Goal: Task Accomplishment & Management: Complete application form

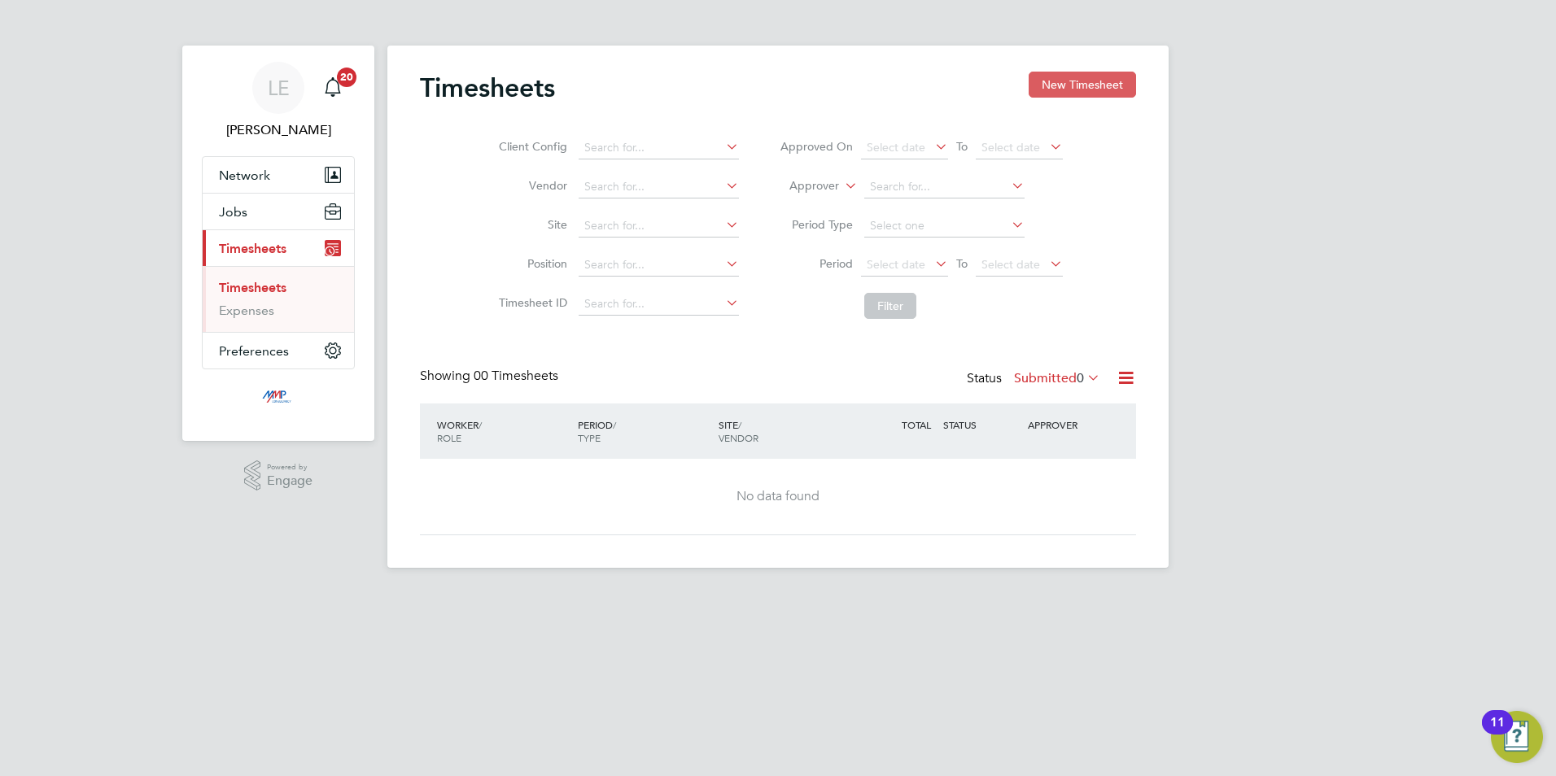
click at [1059, 79] on button "New Timesheet" at bounding box center [1082, 85] width 107 height 26
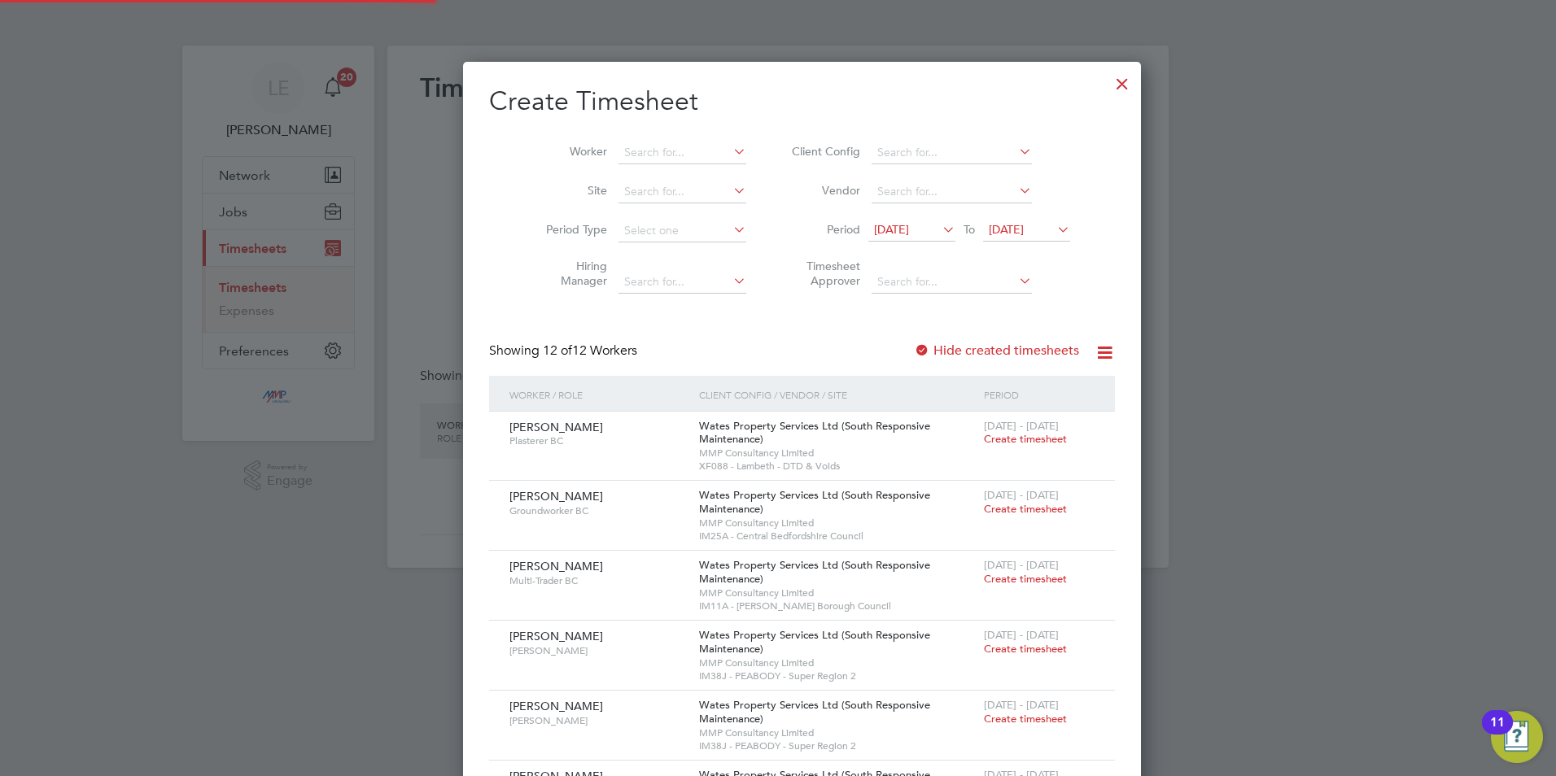
scroll to position [1222, 630]
click at [887, 230] on span "[DATE]" at bounding box center [891, 229] width 35 height 15
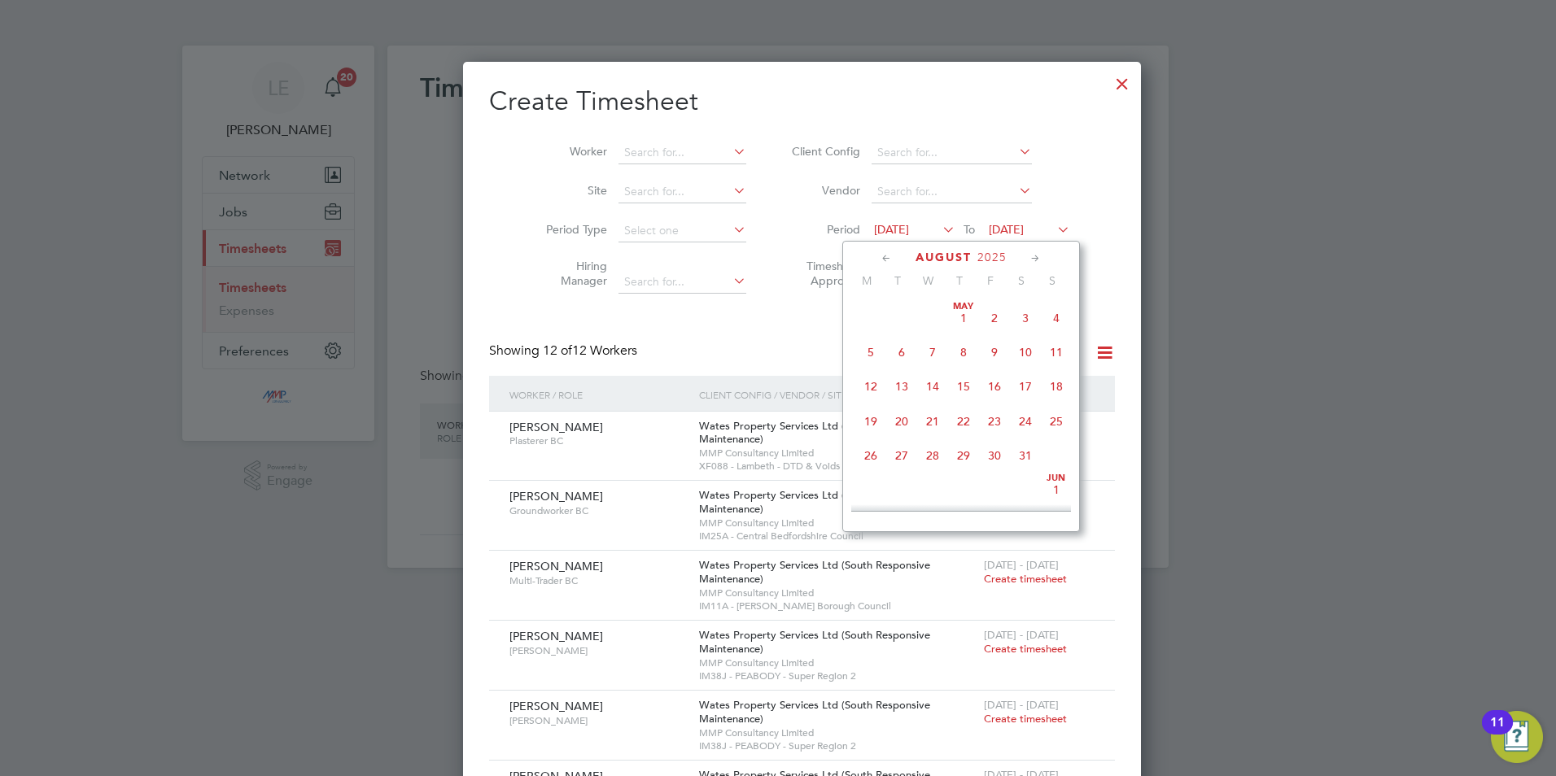
scroll to position [563, 0]
click at [1026, 379] on span "16" at bounding box center [1025, 372] width 31 height 31
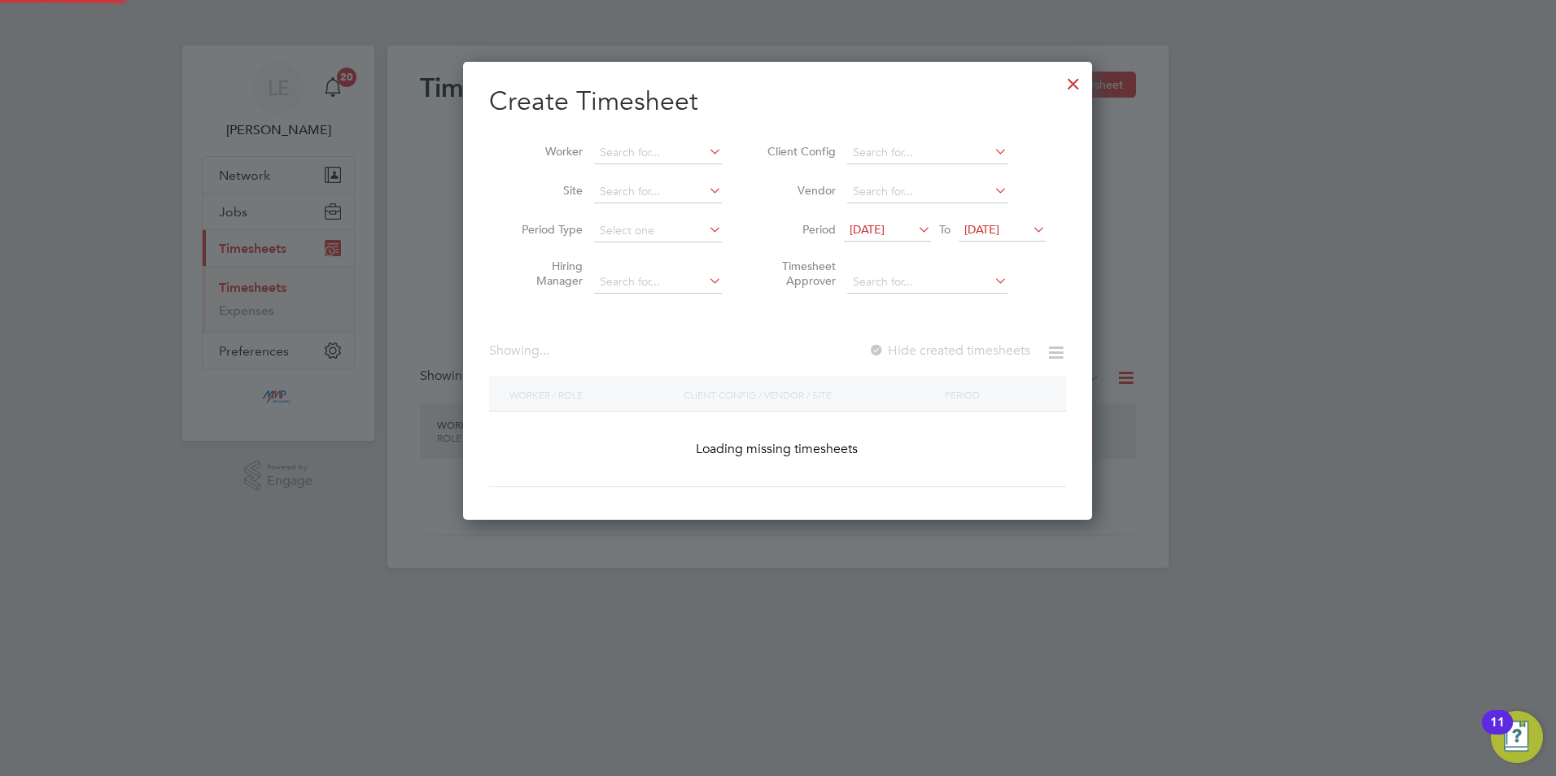
scroll to position [1152, 630]
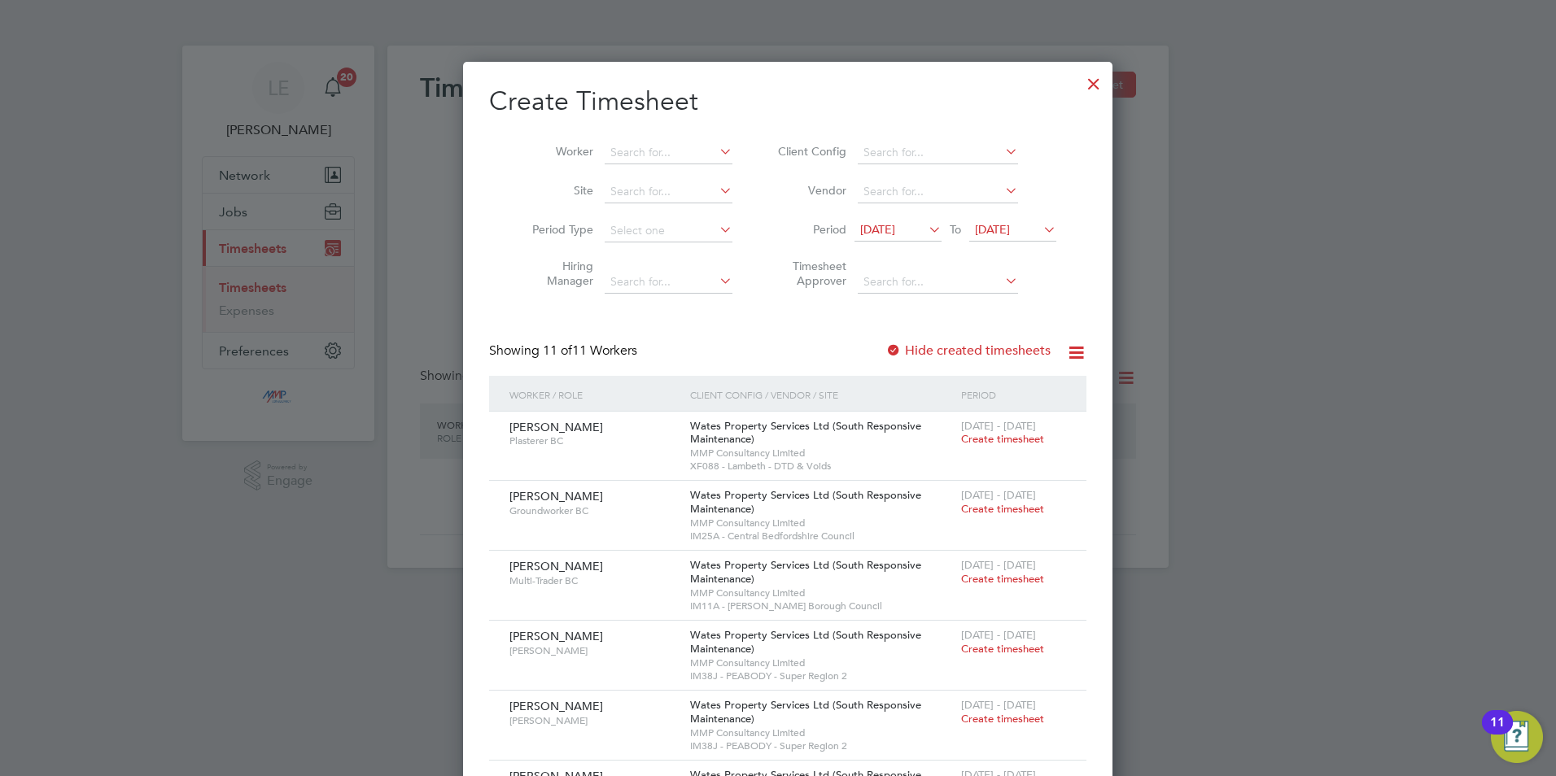
click at [885, 346] on div at bounding box center [893, 351] width 16 height 16
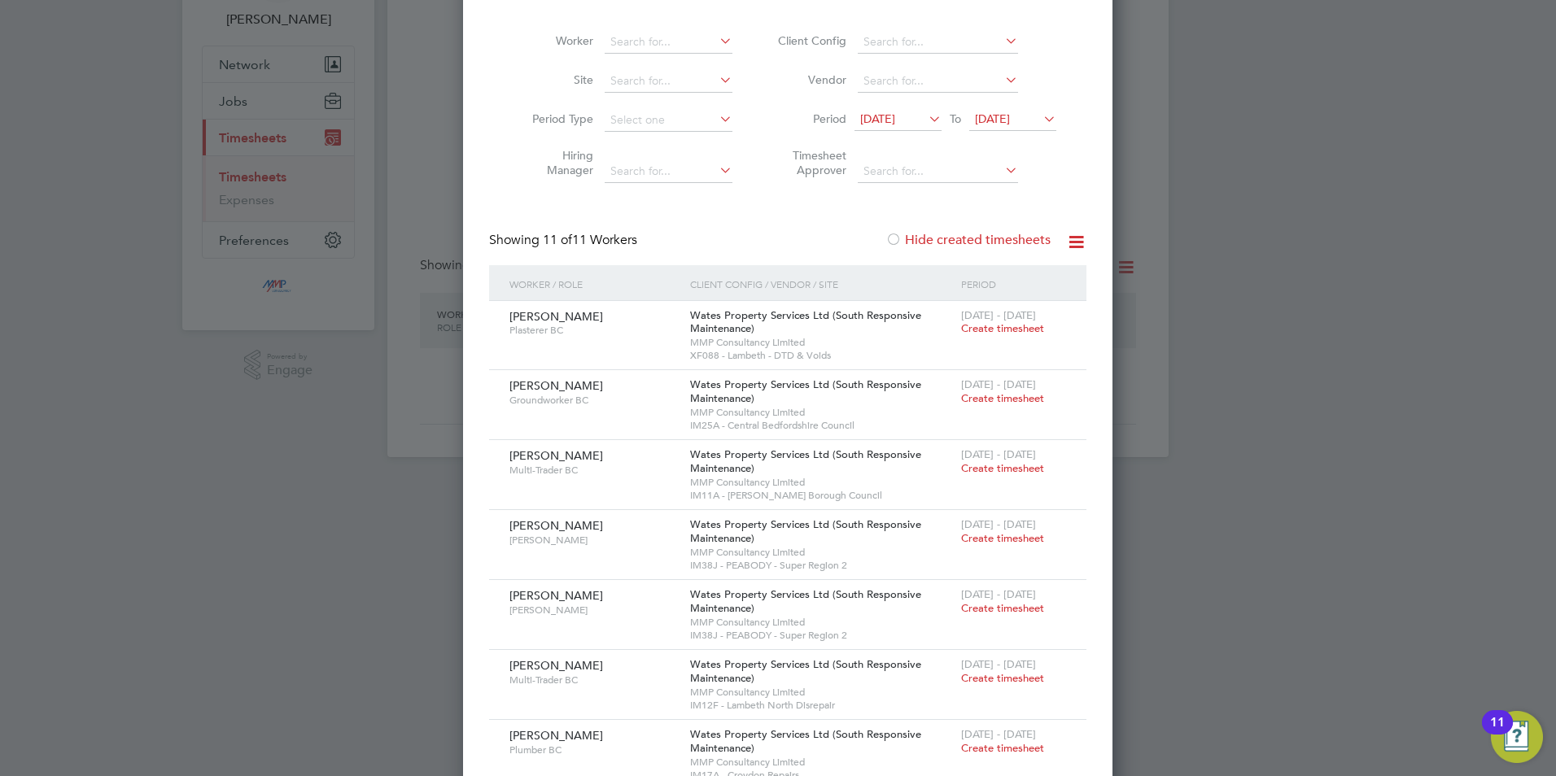
scroll to position [30, 0]
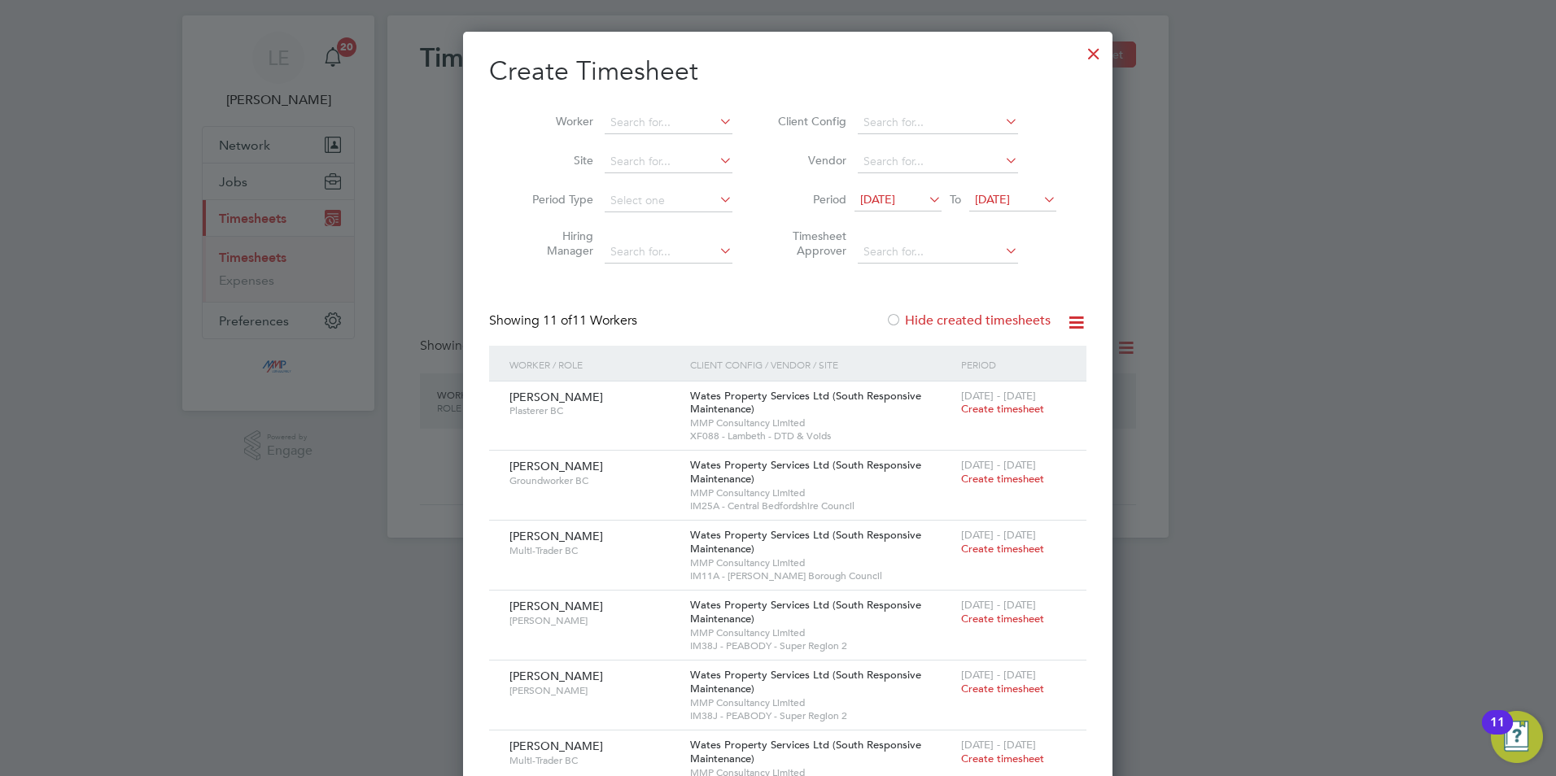
click at [885, 313] on div at bounding box center [893, 321] width 16 height 16
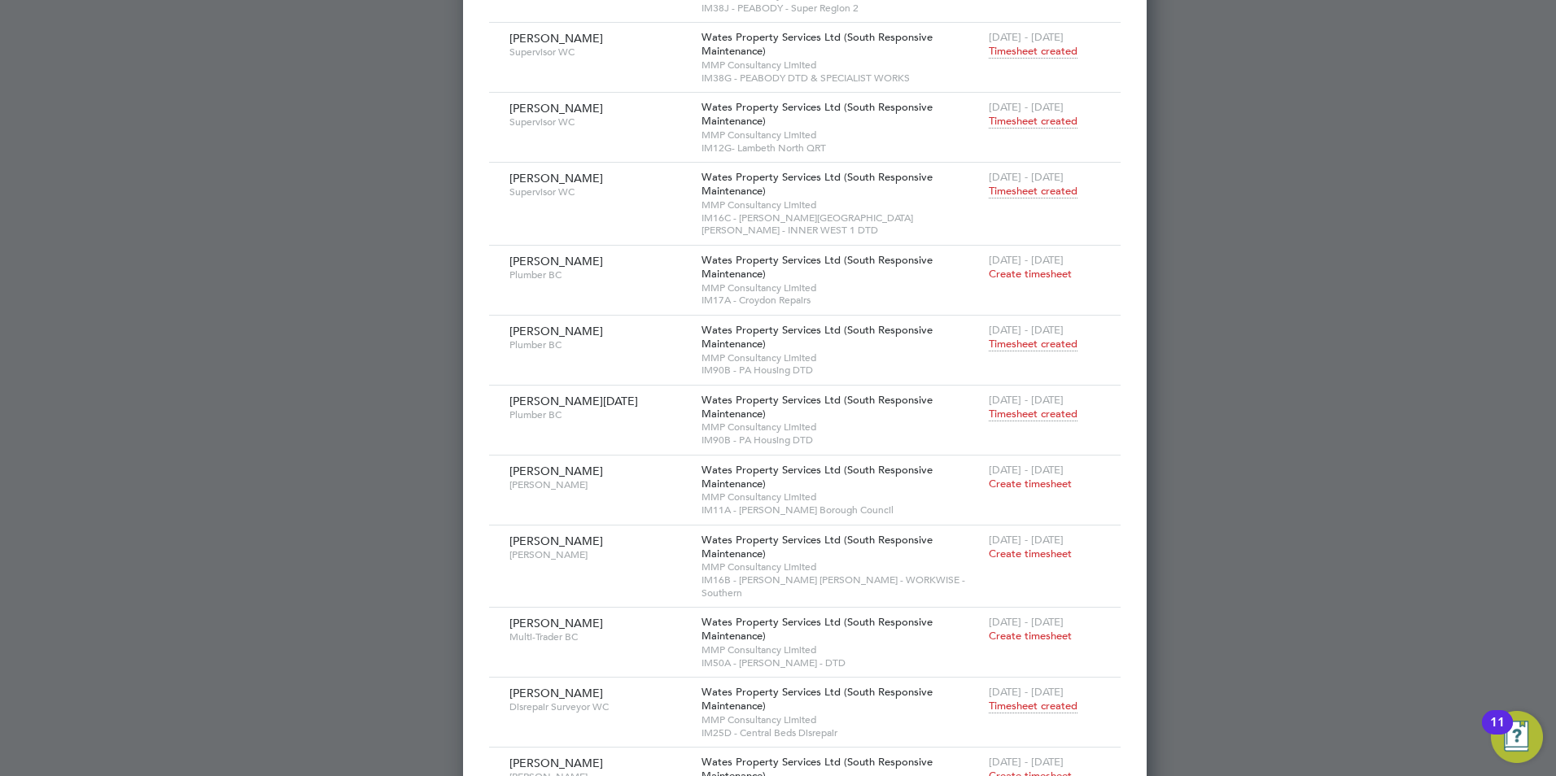
scroll to position [976, 0]
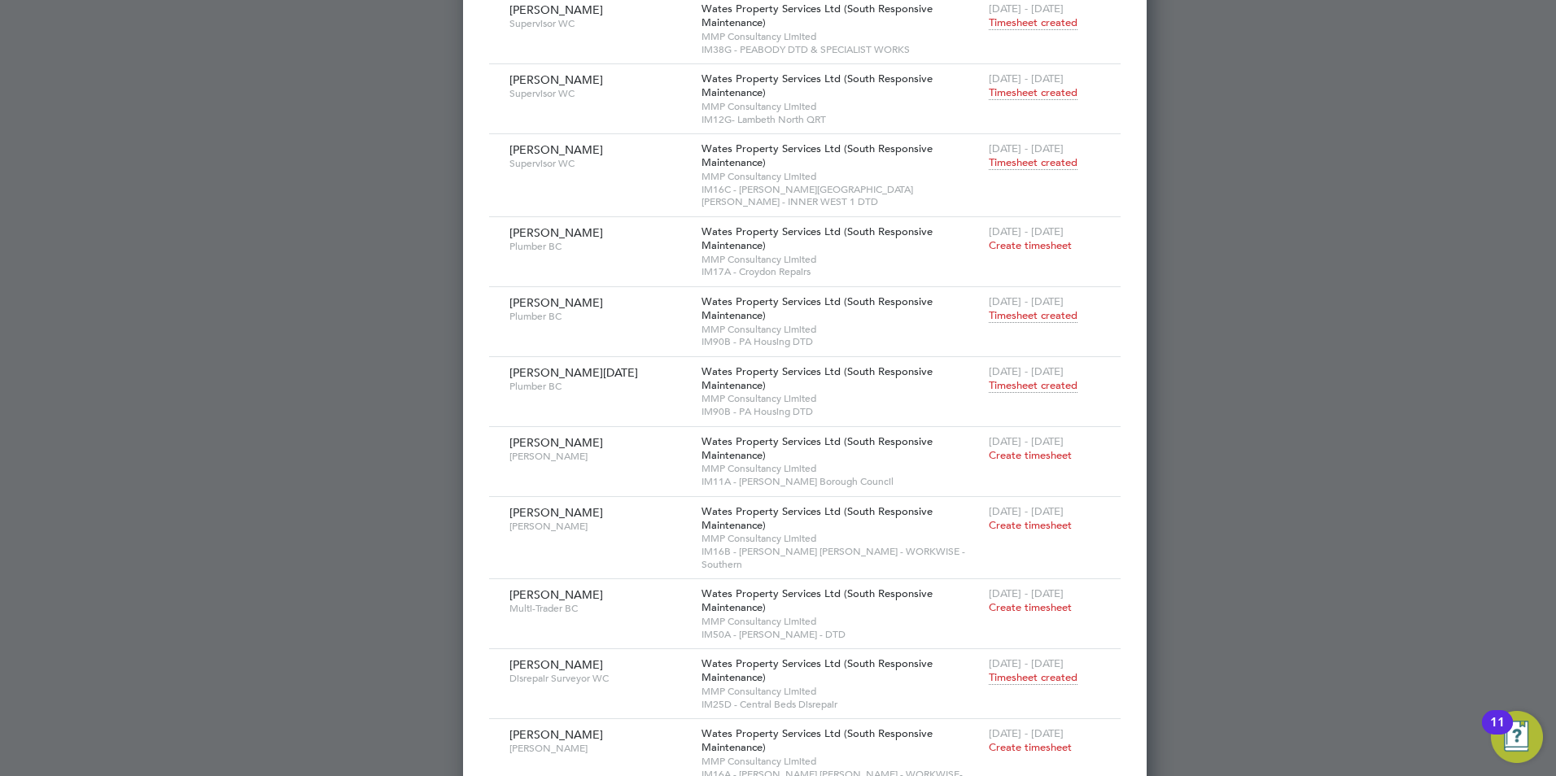
click at [989, 378] on span "Timesheet created" at bounding box center [1033, 385] width 89 height 15
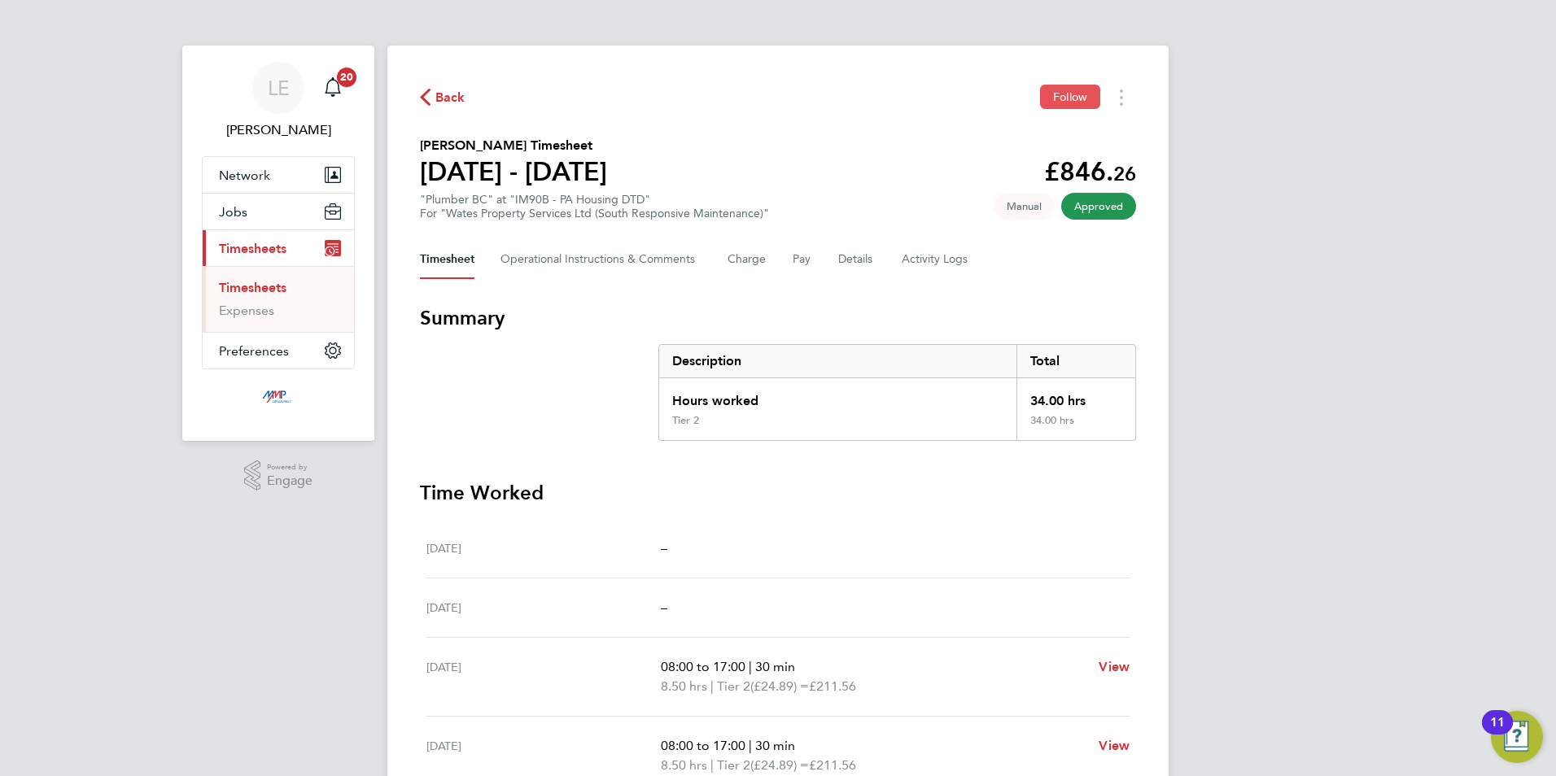
click at [1051, 101] on button "Follow" at bounding box center [1070, 97] width 60 height 24
click at [437, 102] on span "Back" at bounding box center [450, 98] width 30 height 20
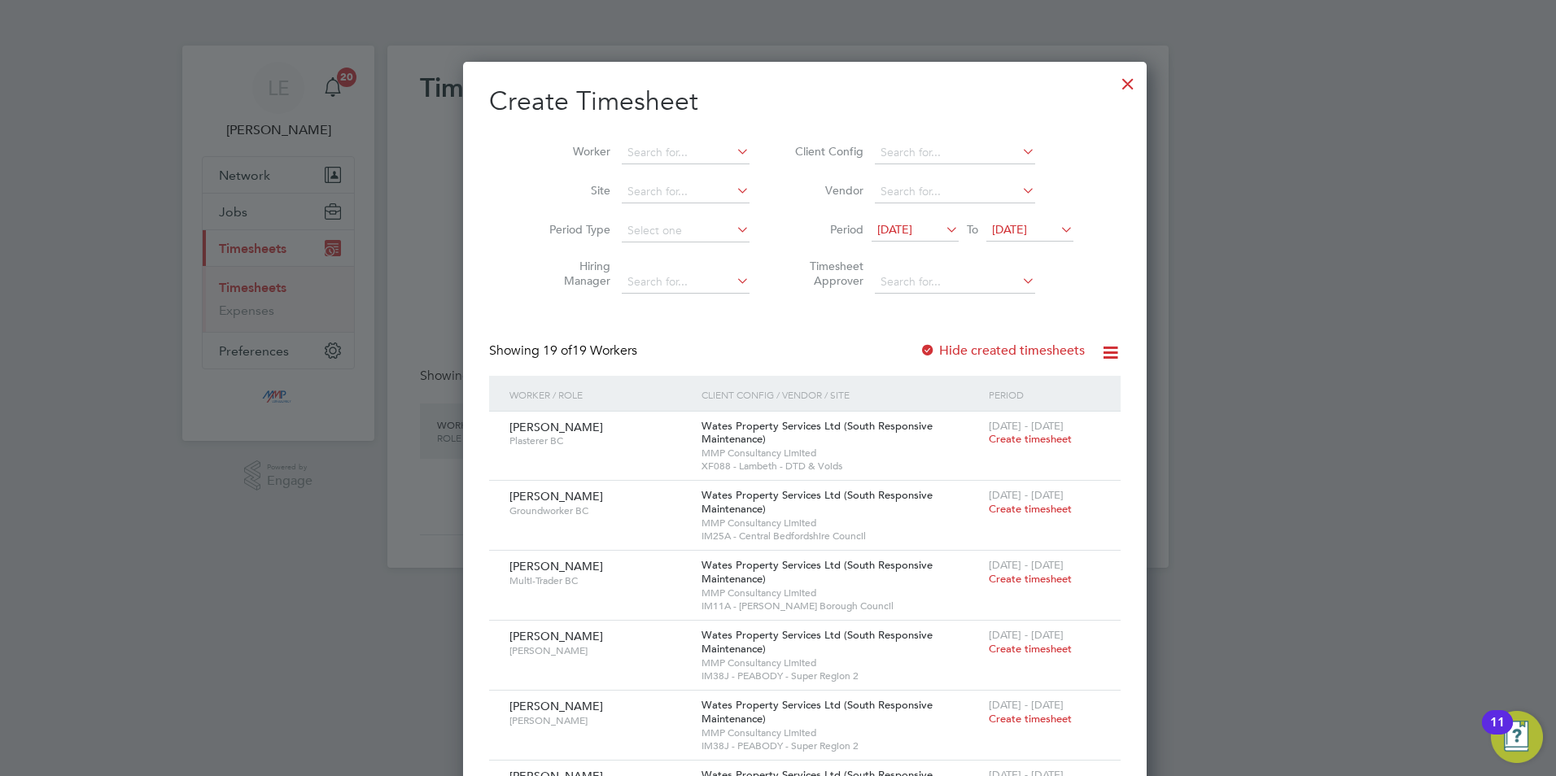
click at [1113, 76] on div at bounding box center [1127, 79] width 29 height 29
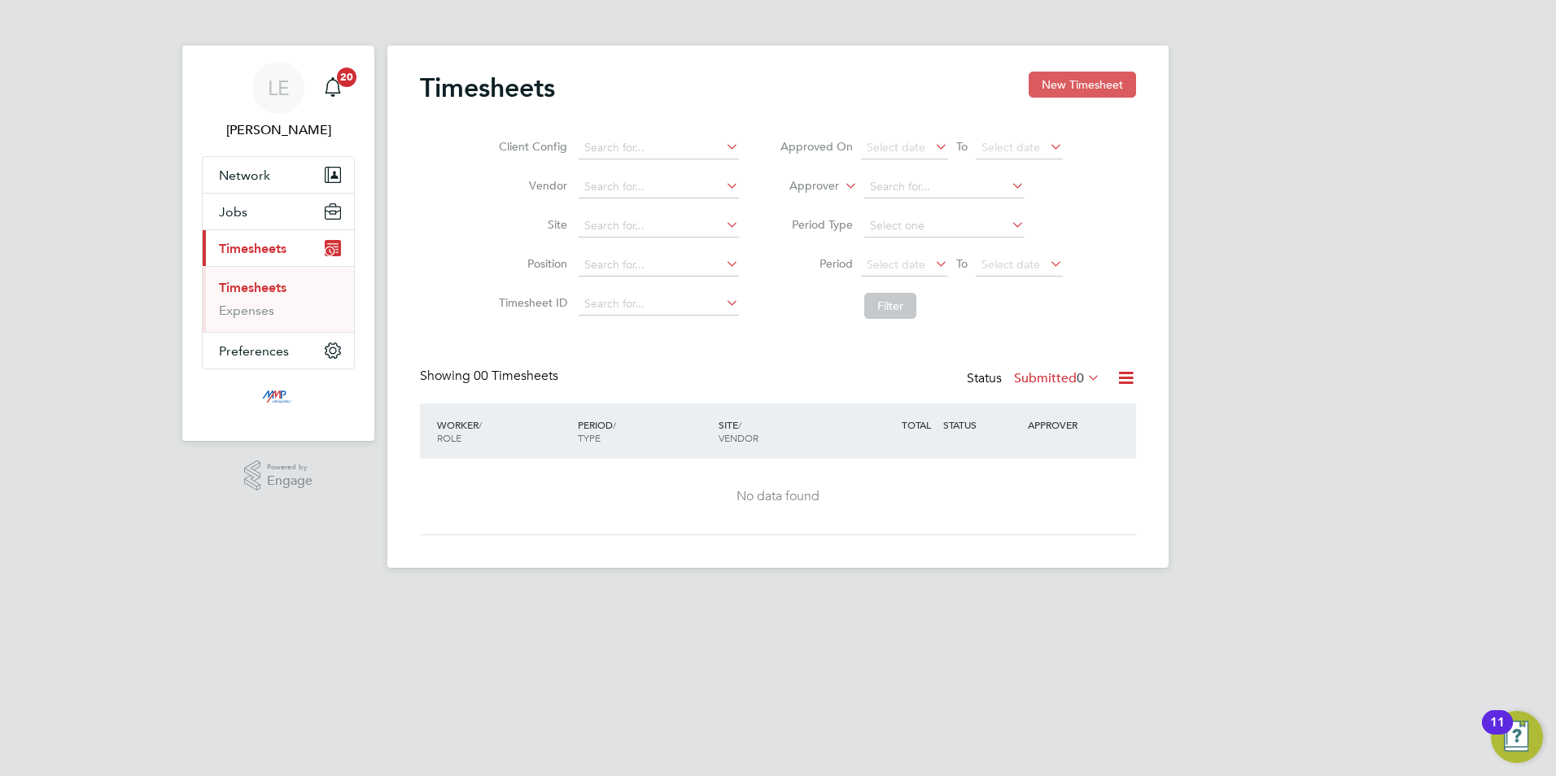
click at [1059, 88] on button "New Timesheet" at bounding box center [1082, 85] width 107 height 26
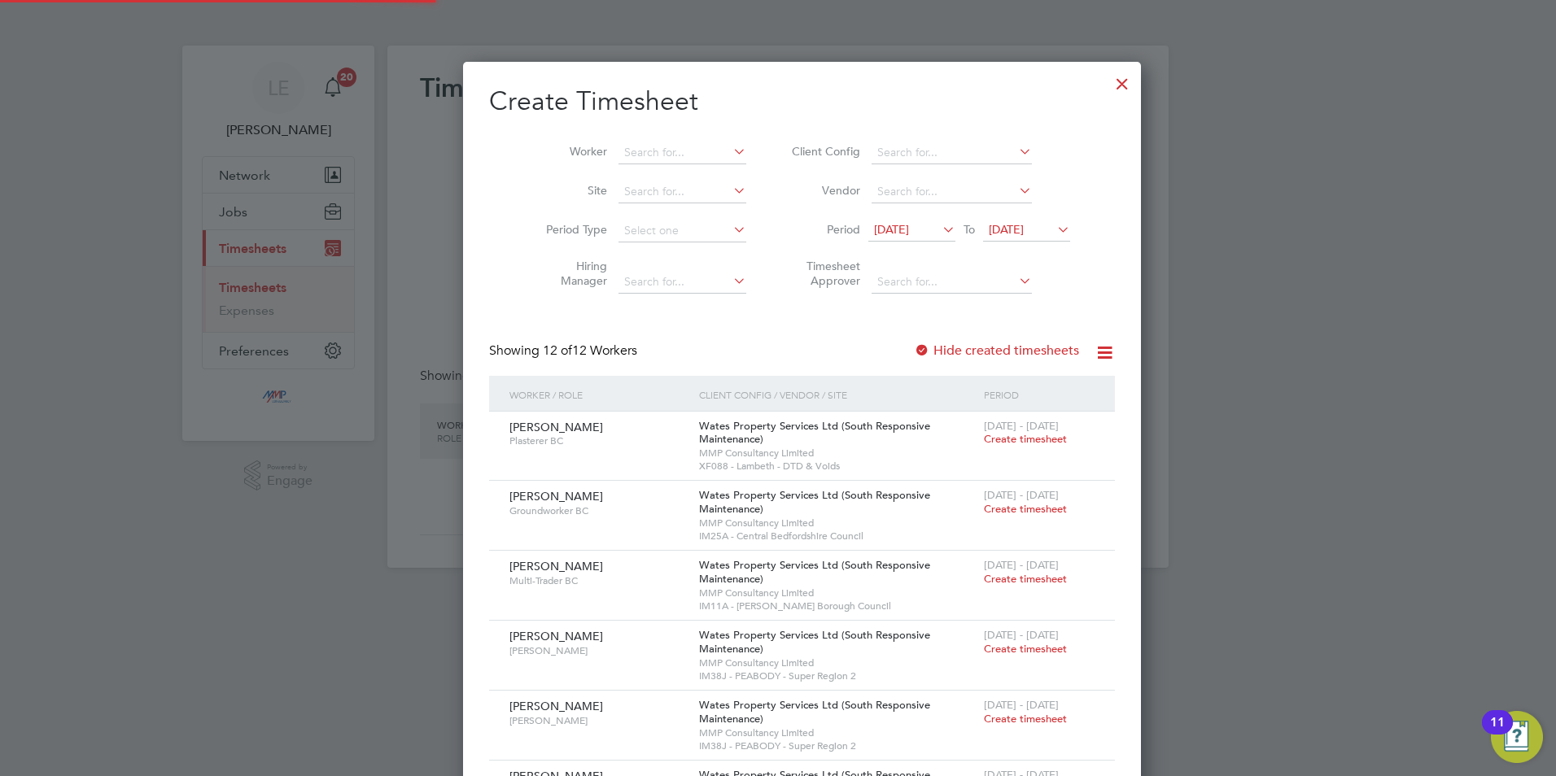
scroll to position [1222, 630]
click at [907, 230] on span "[DATE]" at bounding box center [891, 229] width 35 height 15
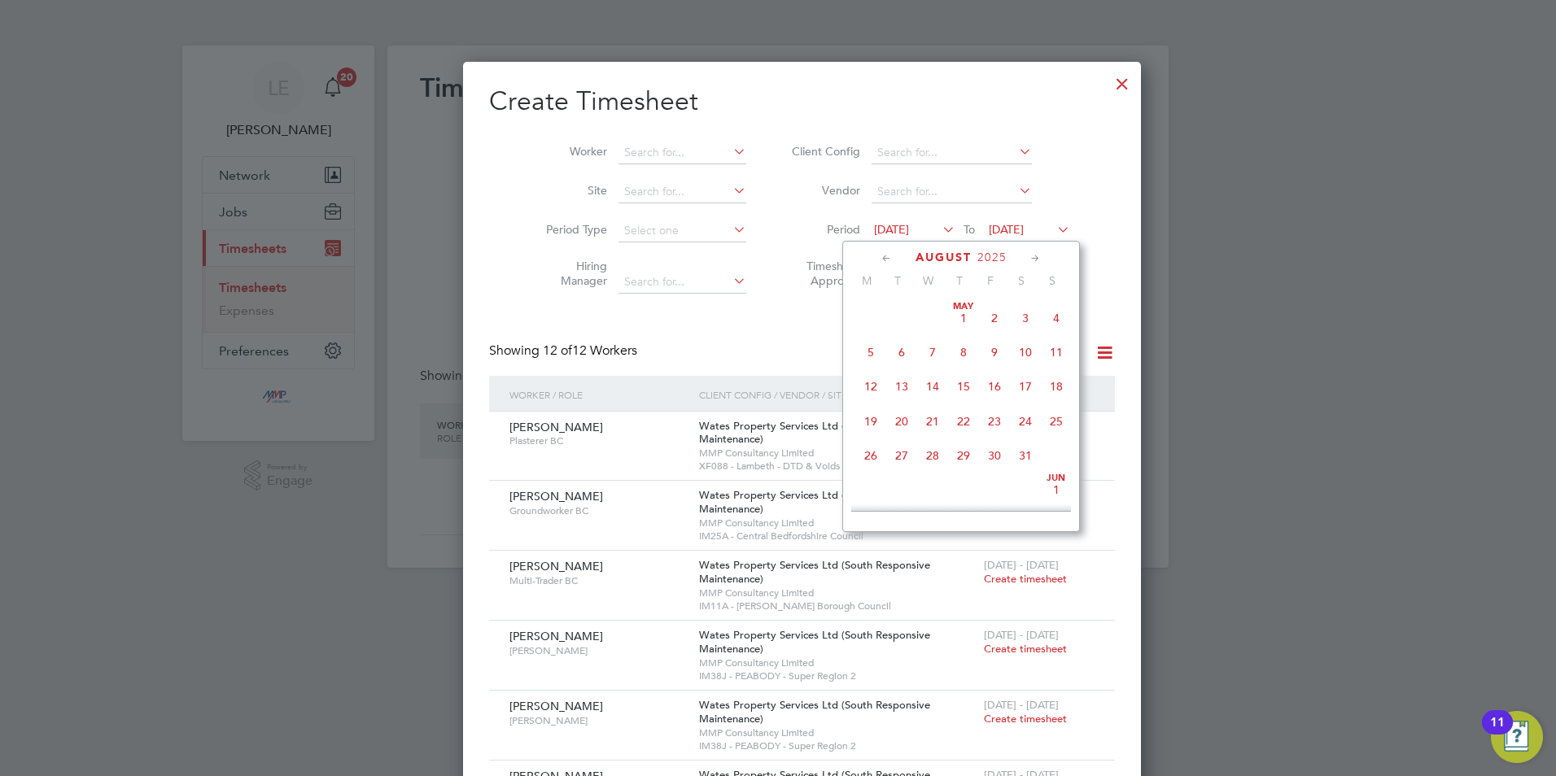
scroll to position [563, 0]
click at [1021, 388] on span "16" at bounding box center [1025, 372] width 31 height 31
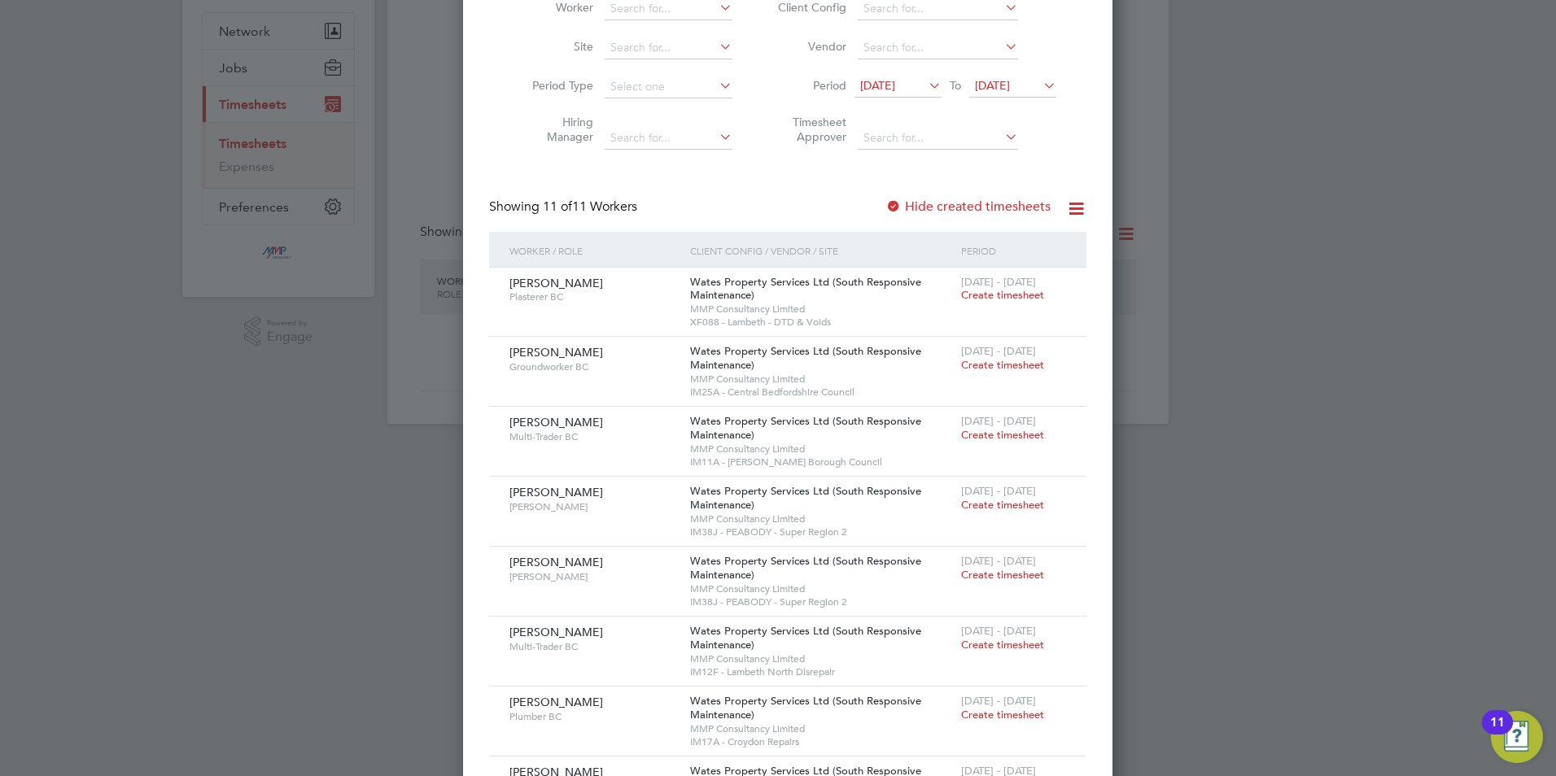
scroll to position [163, 0]
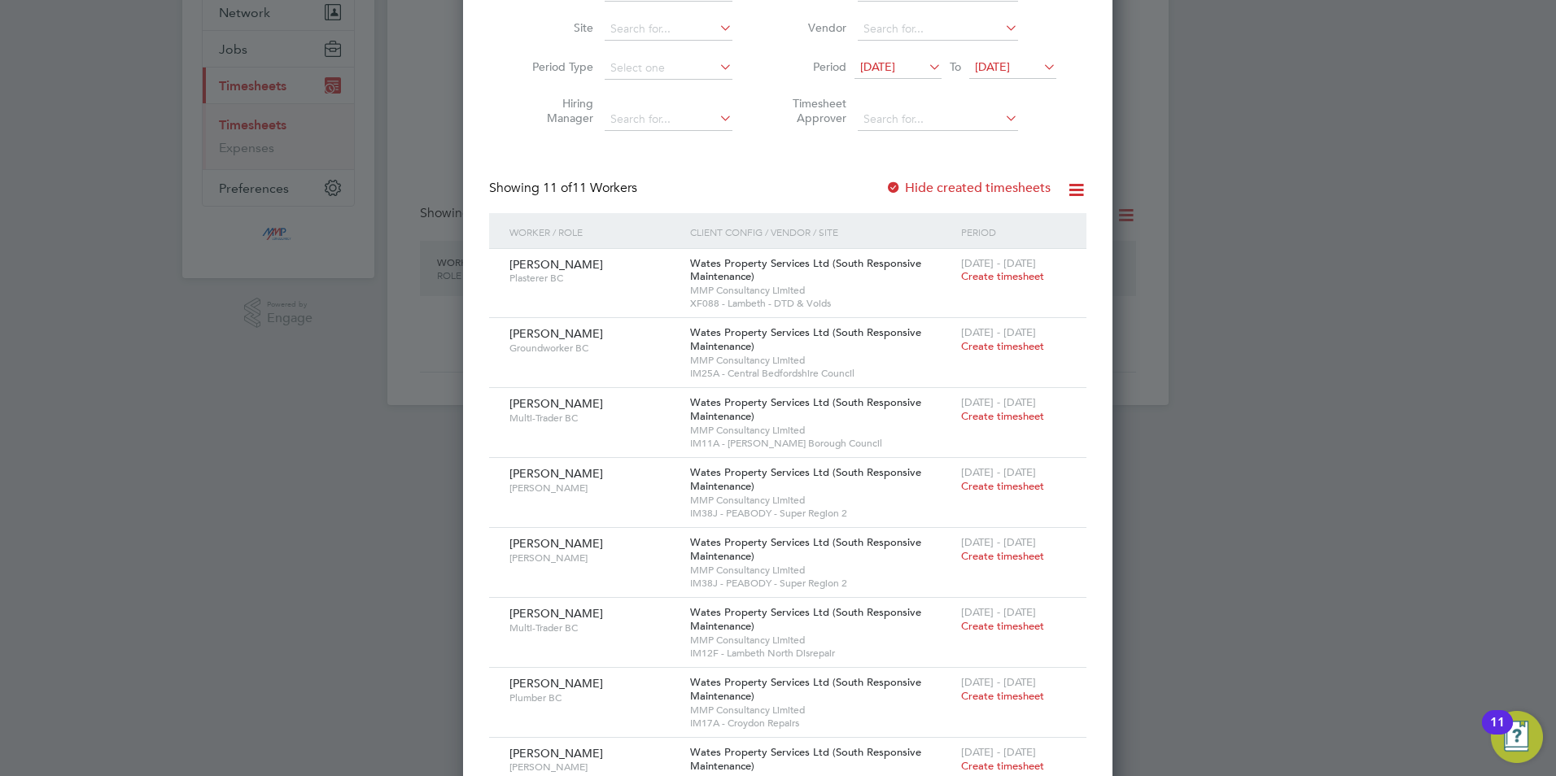
click at [885, 183] on div at bounding box center [893, 189] width 16 height 16
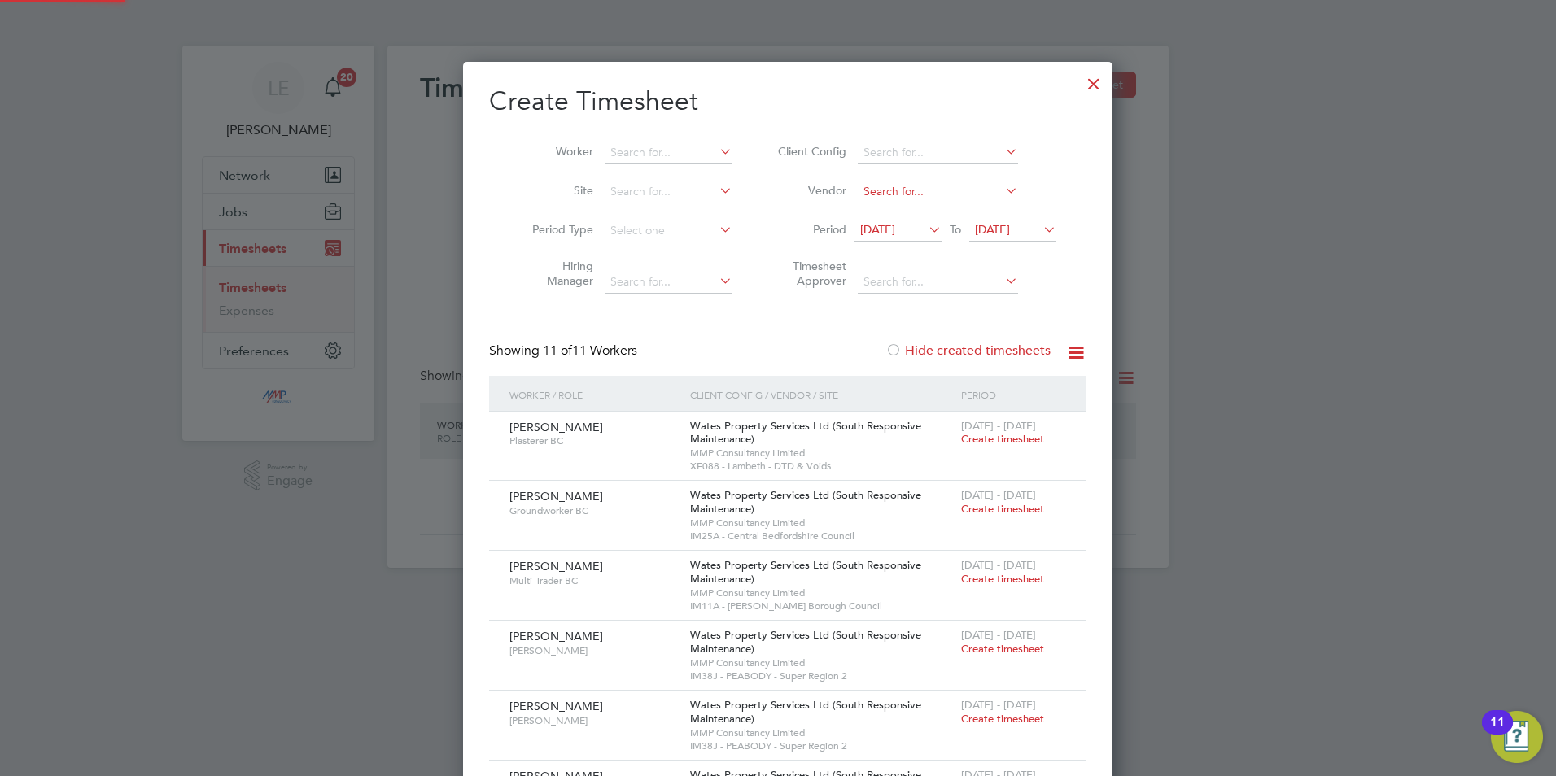
scroll to position [1152, 630]
click at [885, 344] on div at bounding box center [893, 351] width 16 height 16
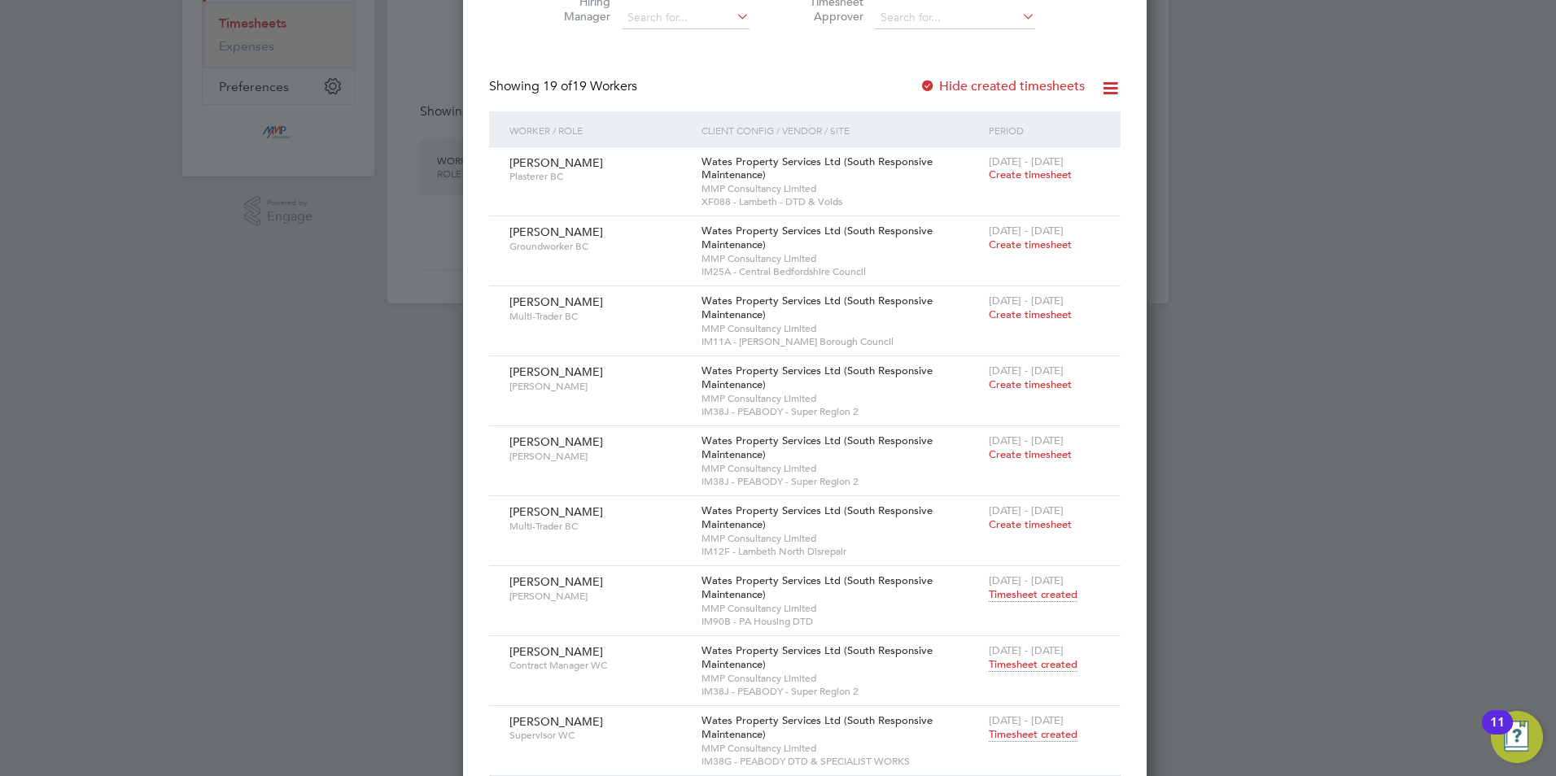
scroll to position [0, 0]
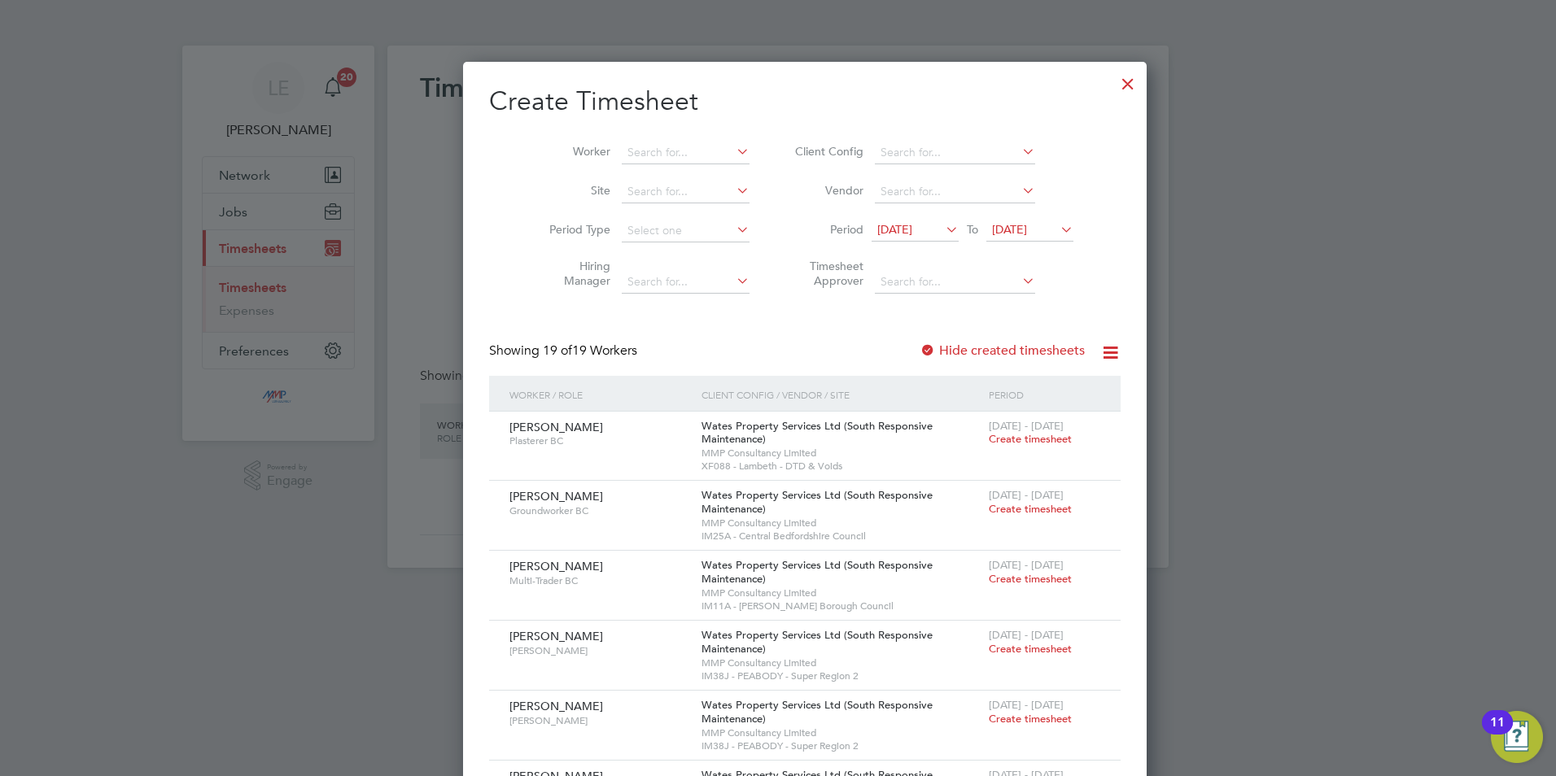
click at [919, 343] on div at bounding box center [927, 351] width 16 height 16
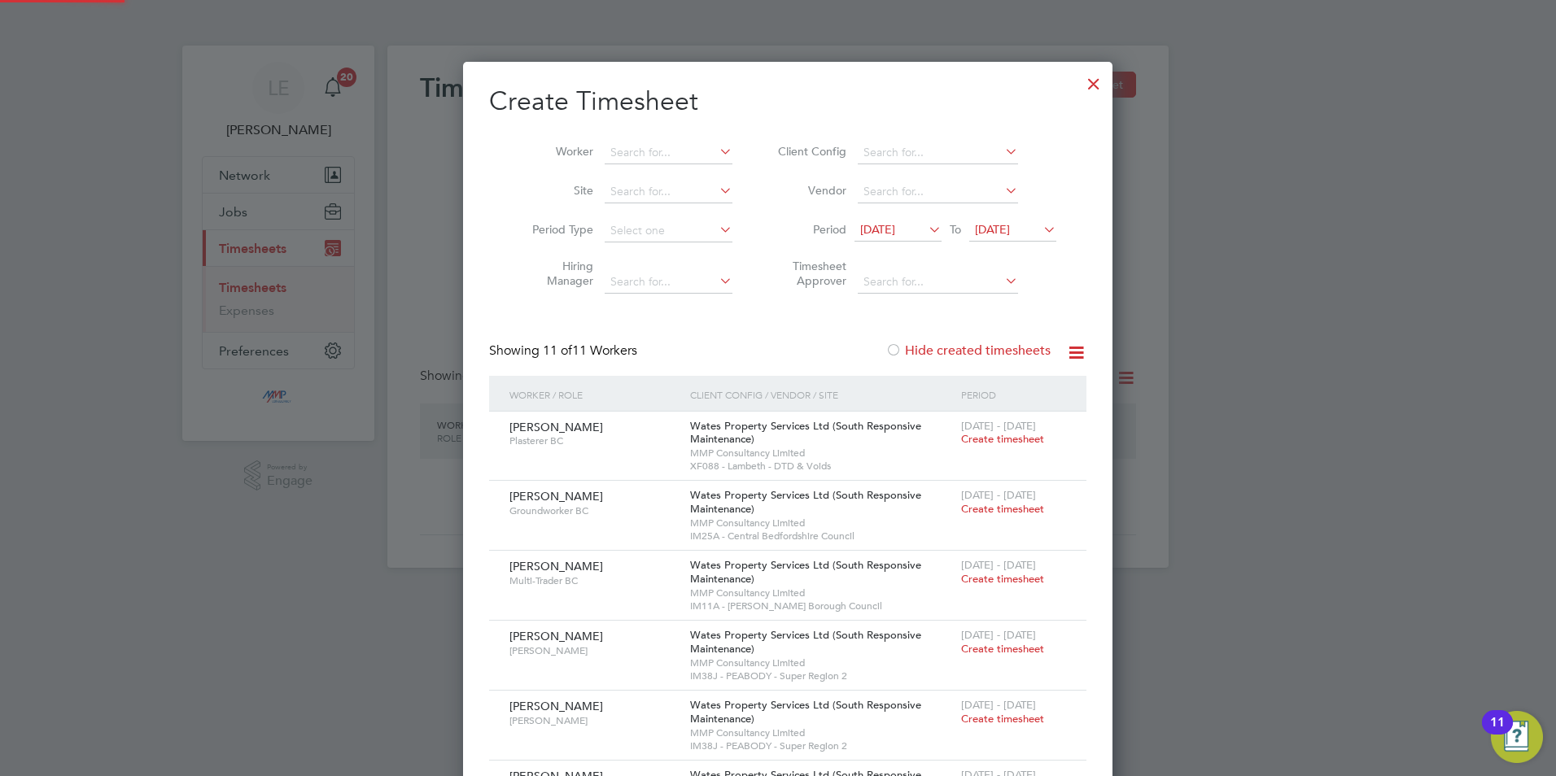
scroll to position [1152, 630]
click at [892, 232] on span "[DATE]" at bounding box center [877, 229] width 35 height 15
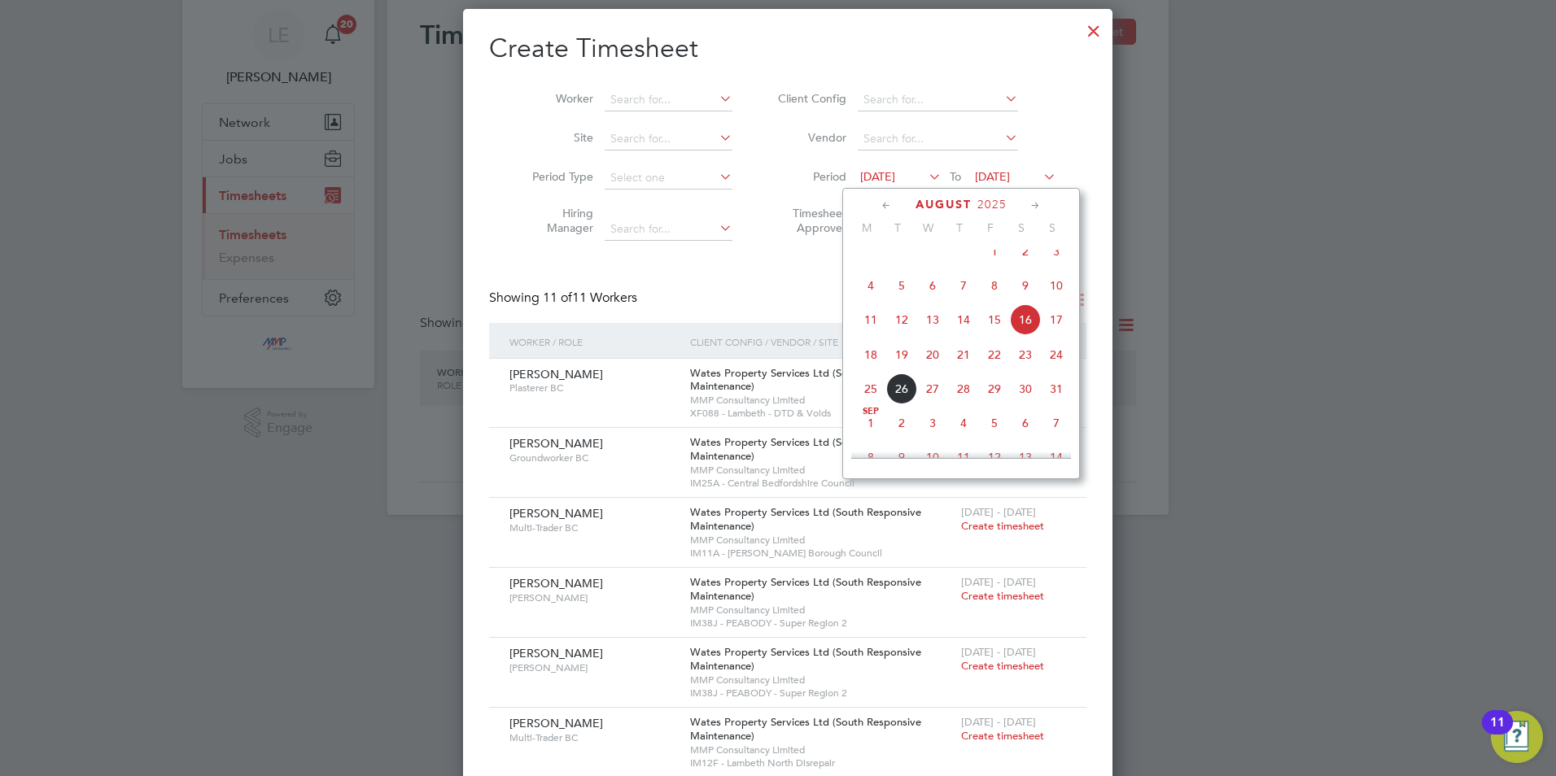
scroll to position [81, 0]
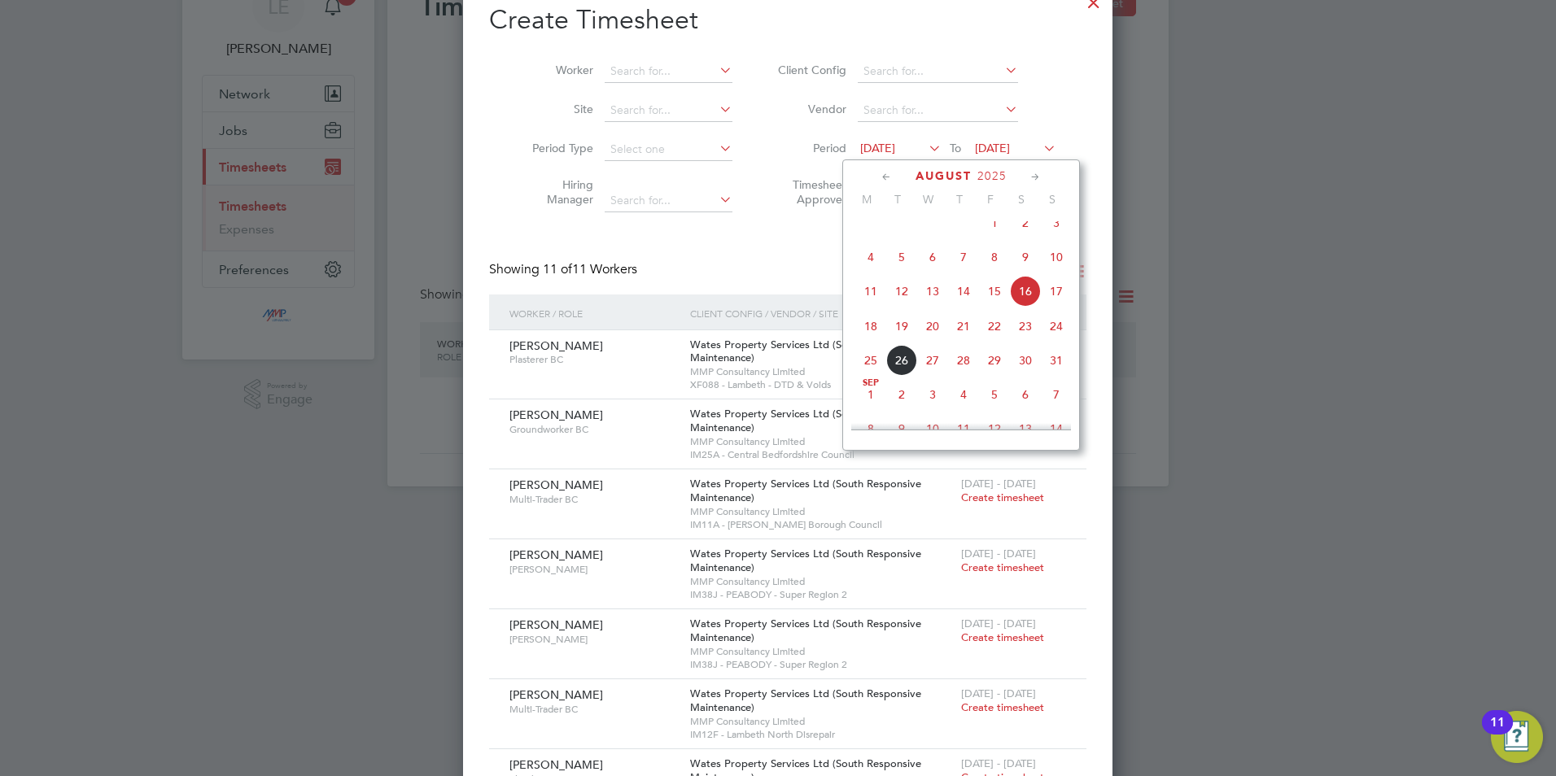
click at [1021, 304] on span "16" at bounding box center [1025, 291] width 31 height 31
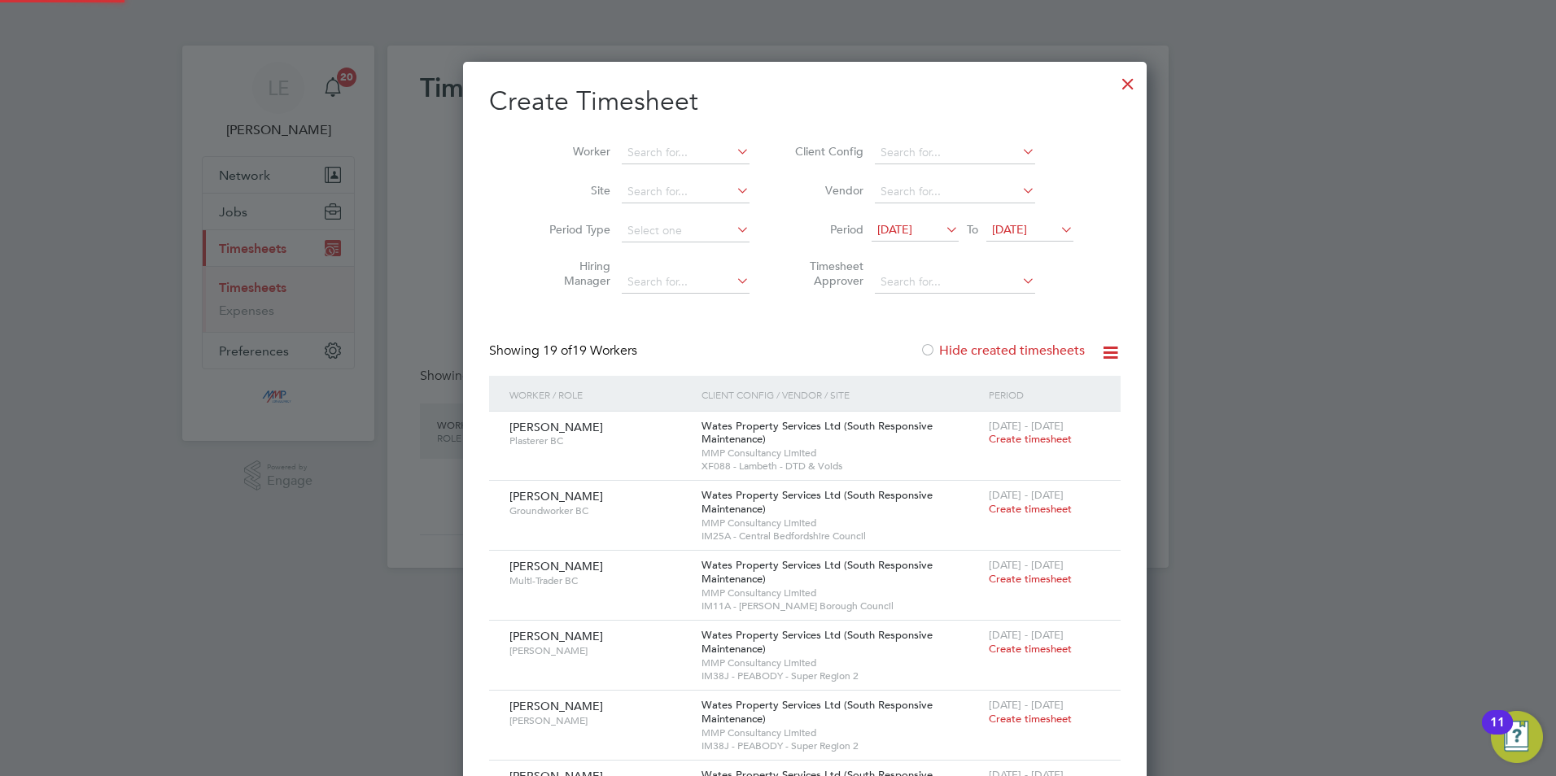
scroll to position [1712, 630]
click at [919, 343] on div at bounding box center [927, 351] width 16 height 16
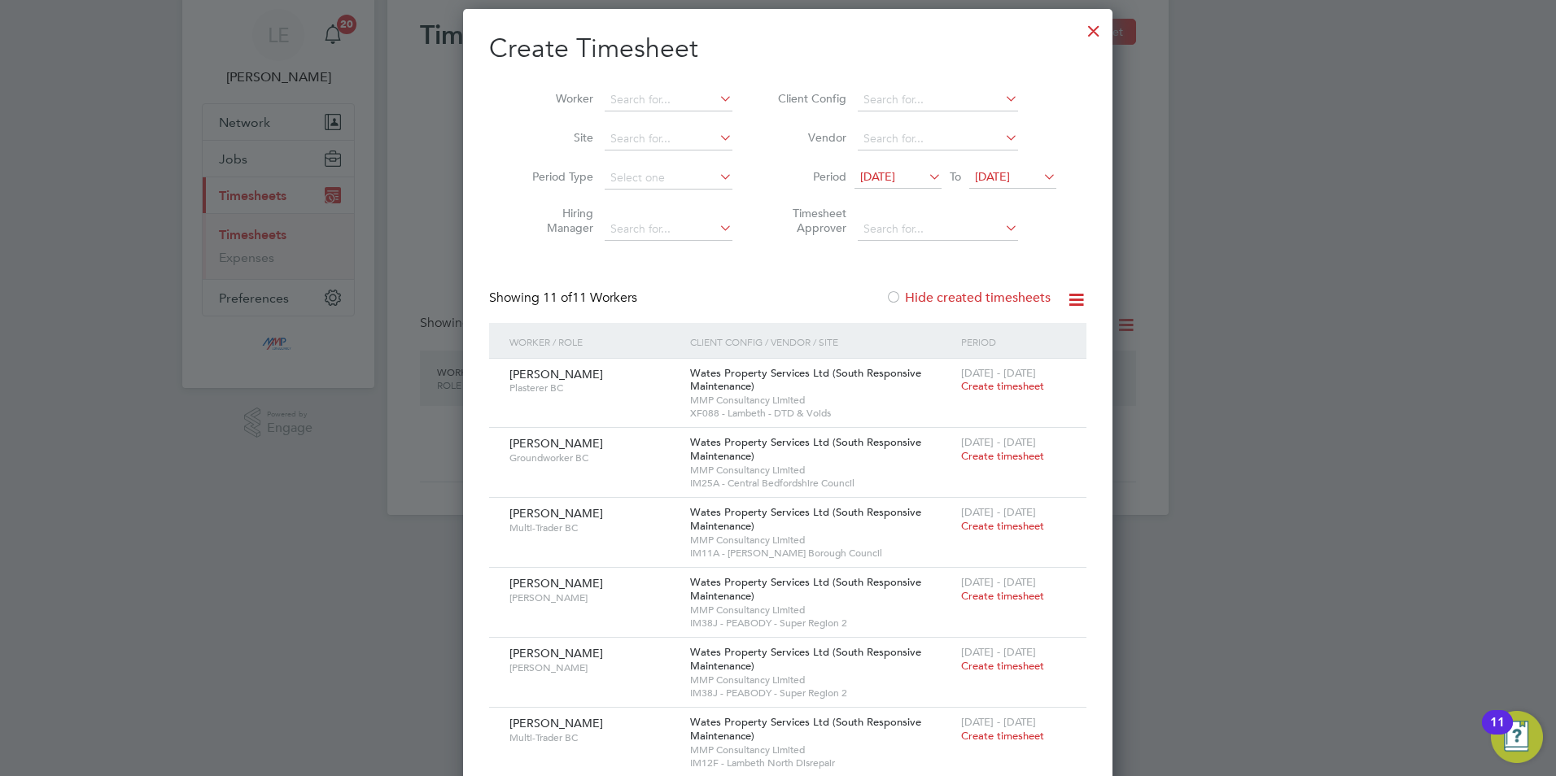
scroll to position [81, 0]
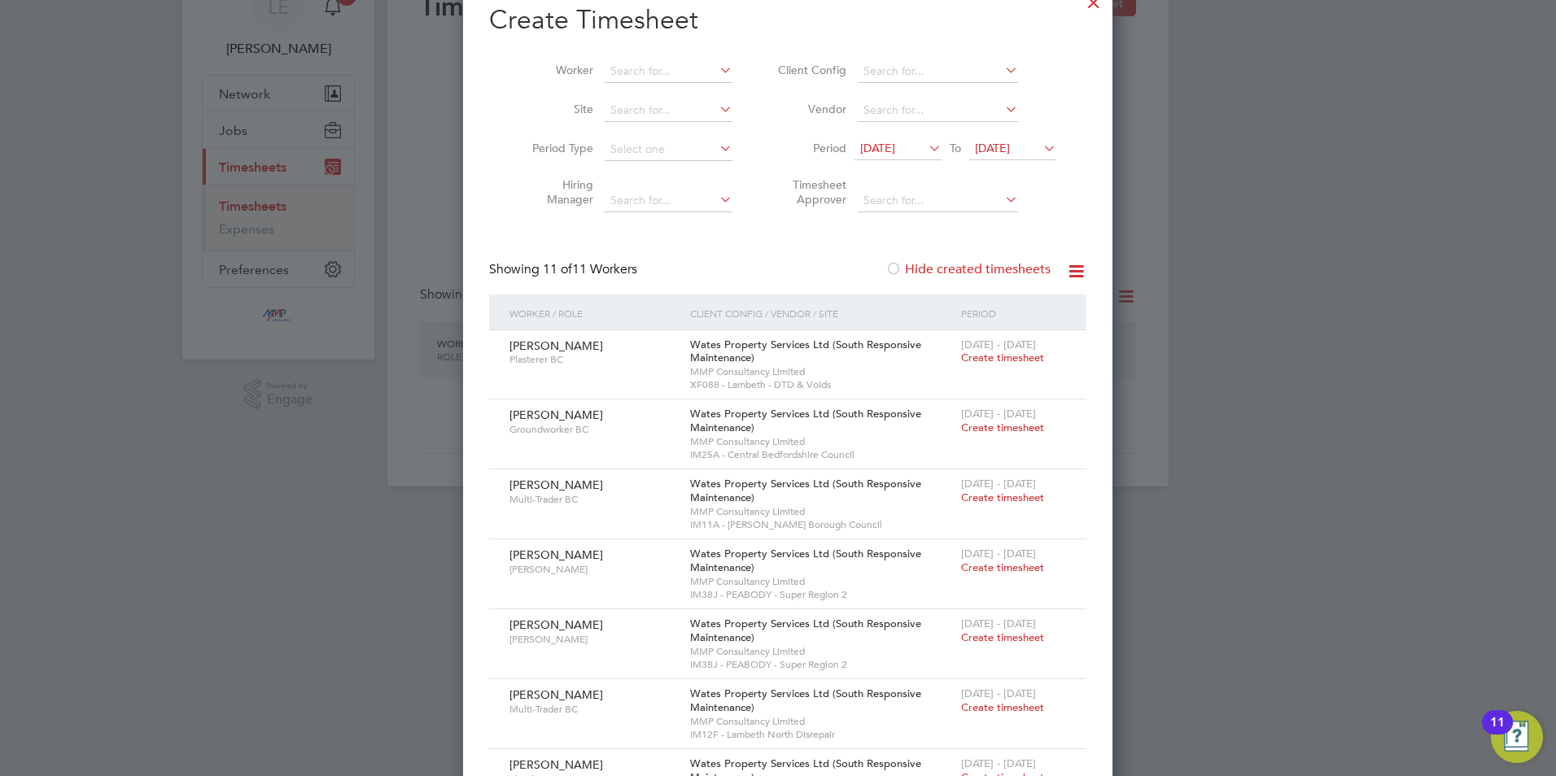
click at [889, 264] on label "Hide created timesheets" at bounding box center [967, 269] width 165 height 16
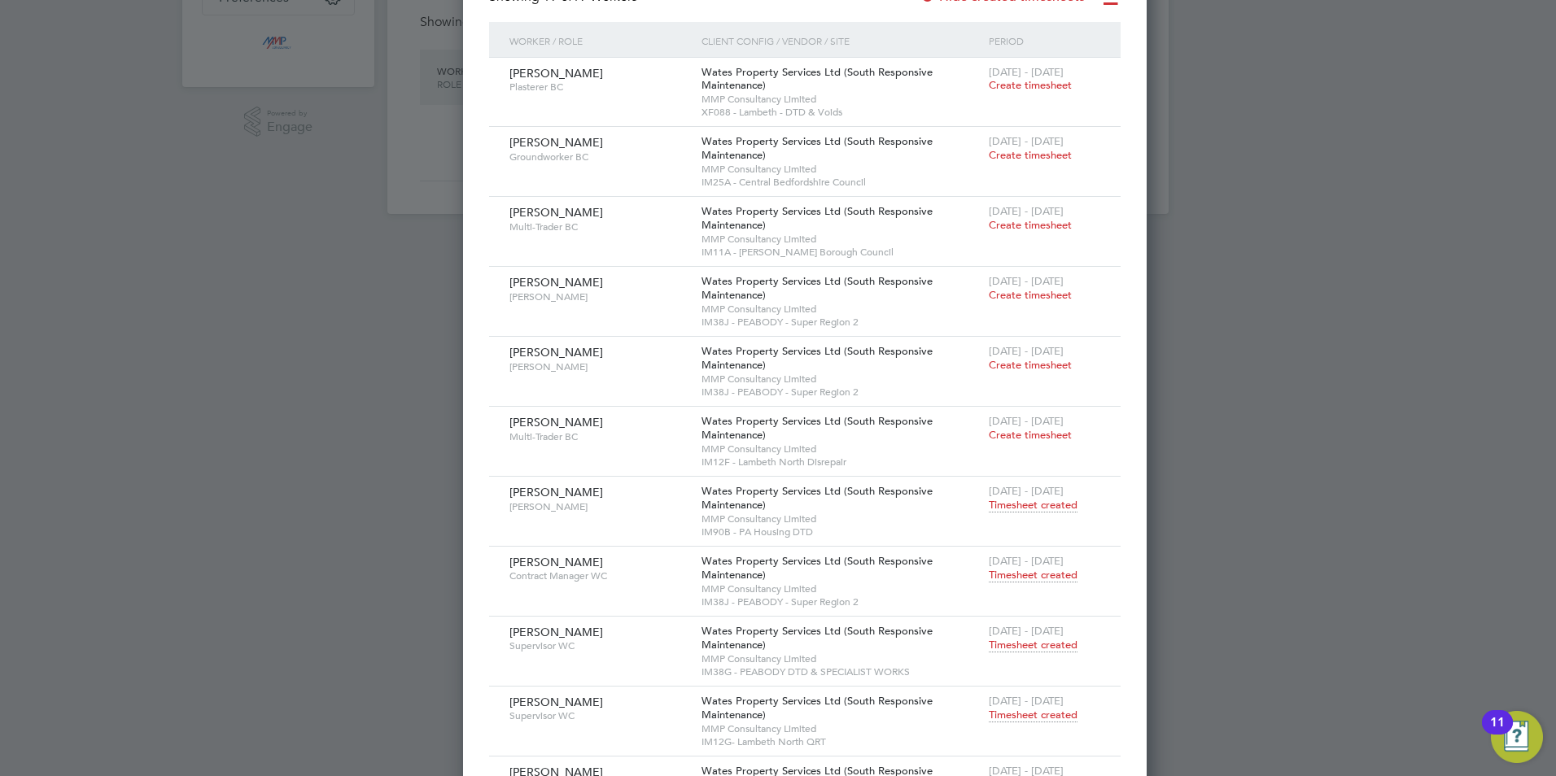
scroll to position [0, 0]
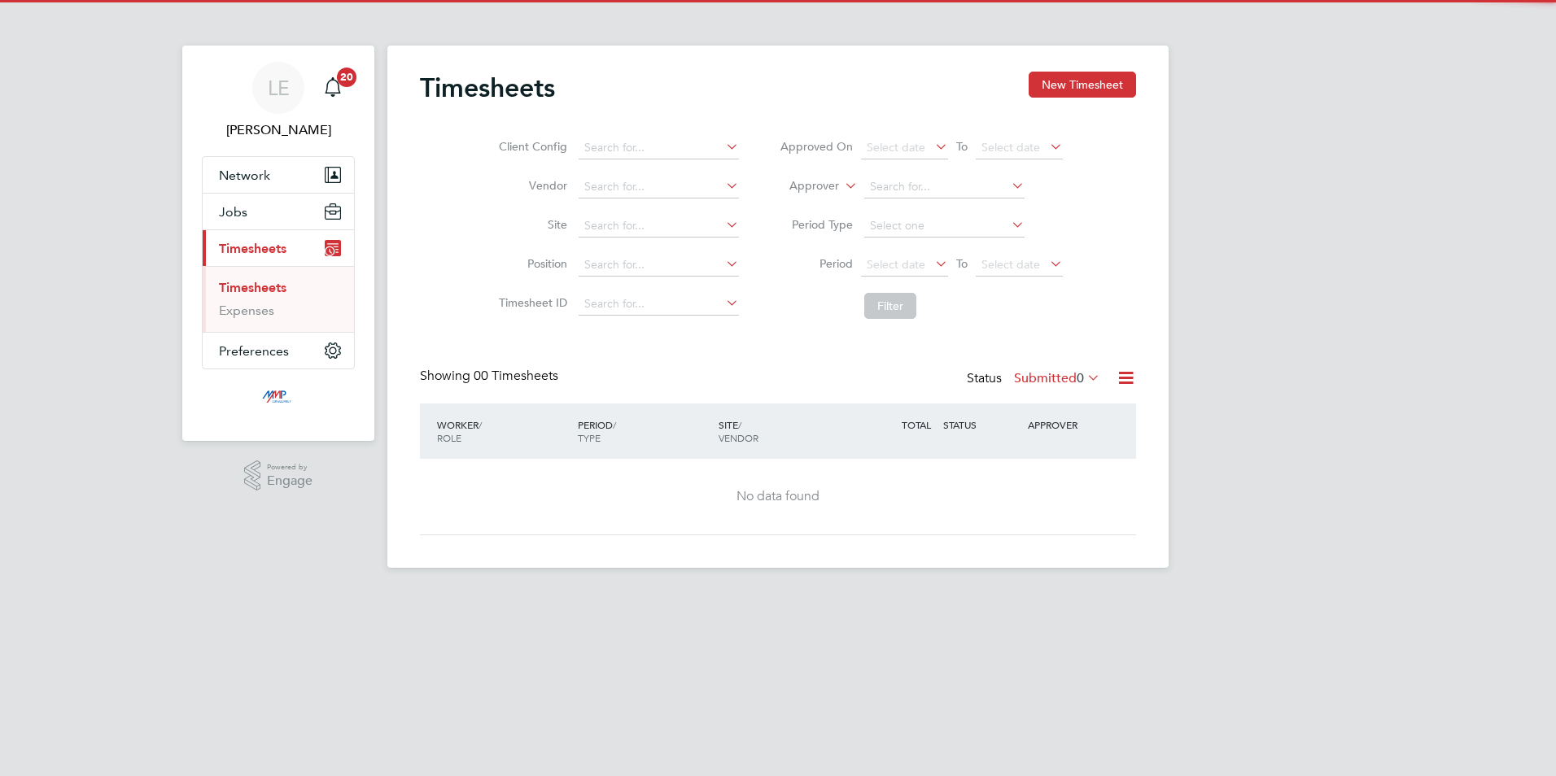
click at [1075, 81] on button "New Timesheet" at bounding box center [1082, 85] width 107 height 26
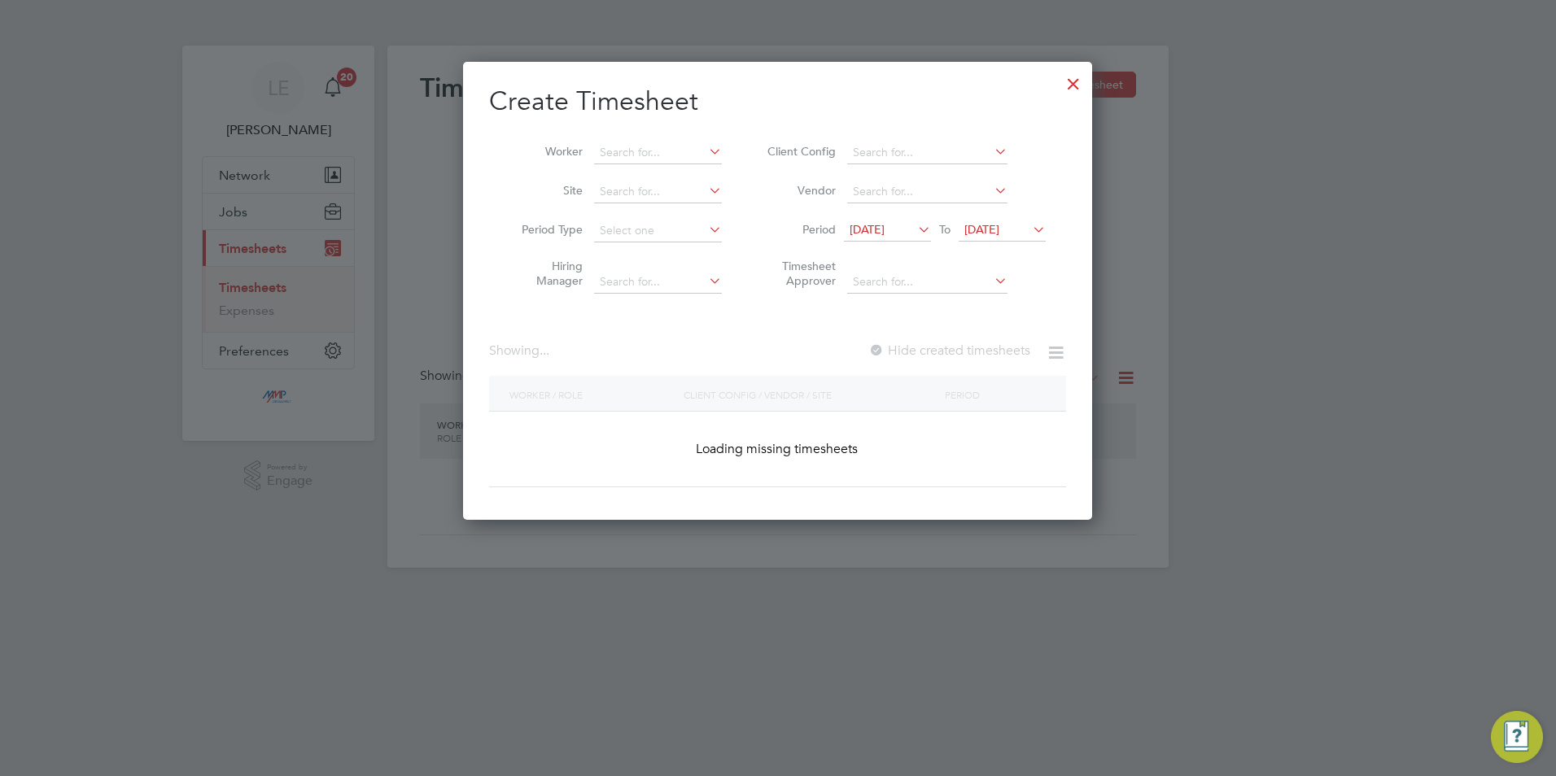
scroll to position [1222, 630]
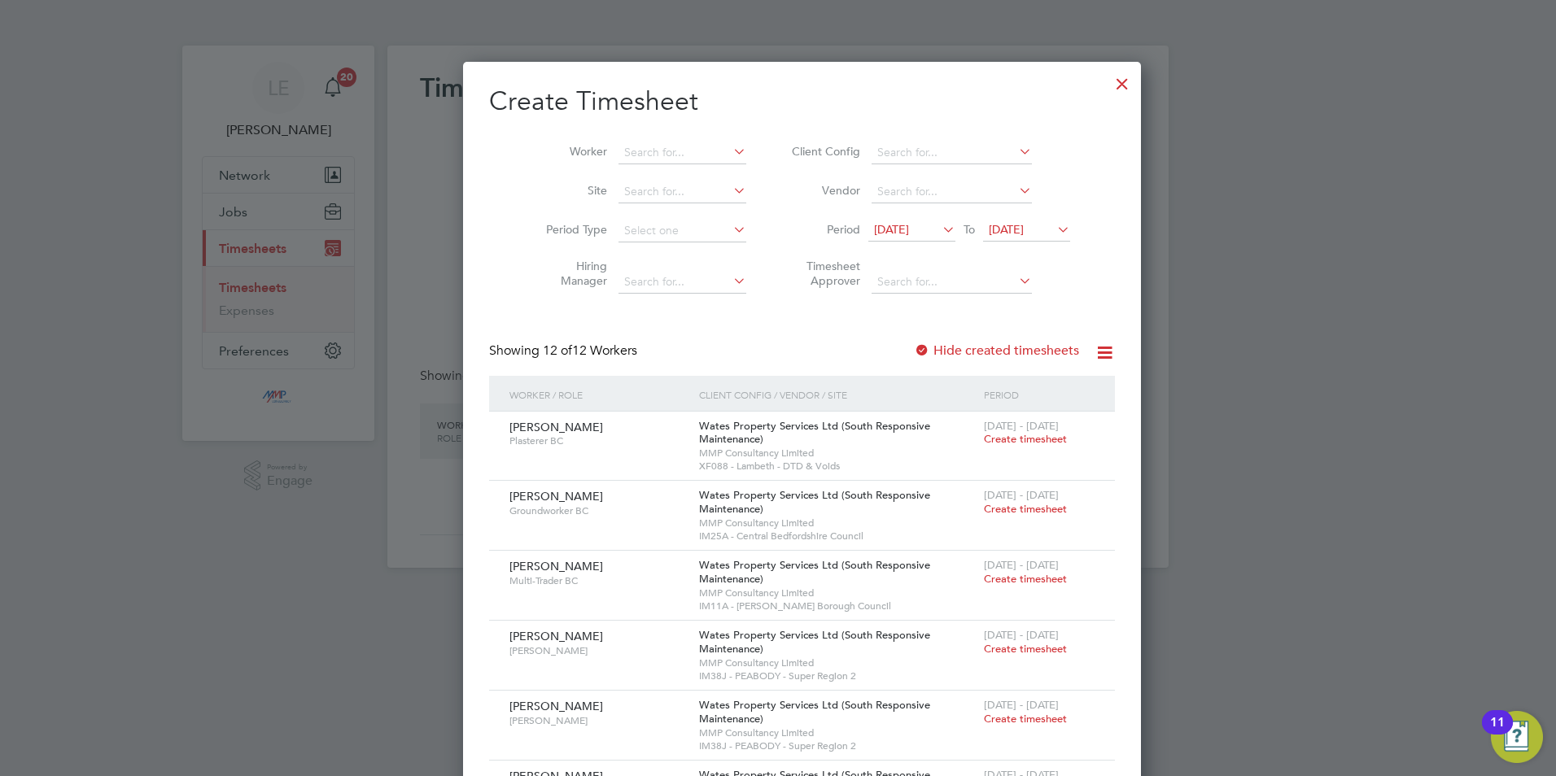
click at [939, 227] on icon at bounding box center [939, 229] width 0 height 23
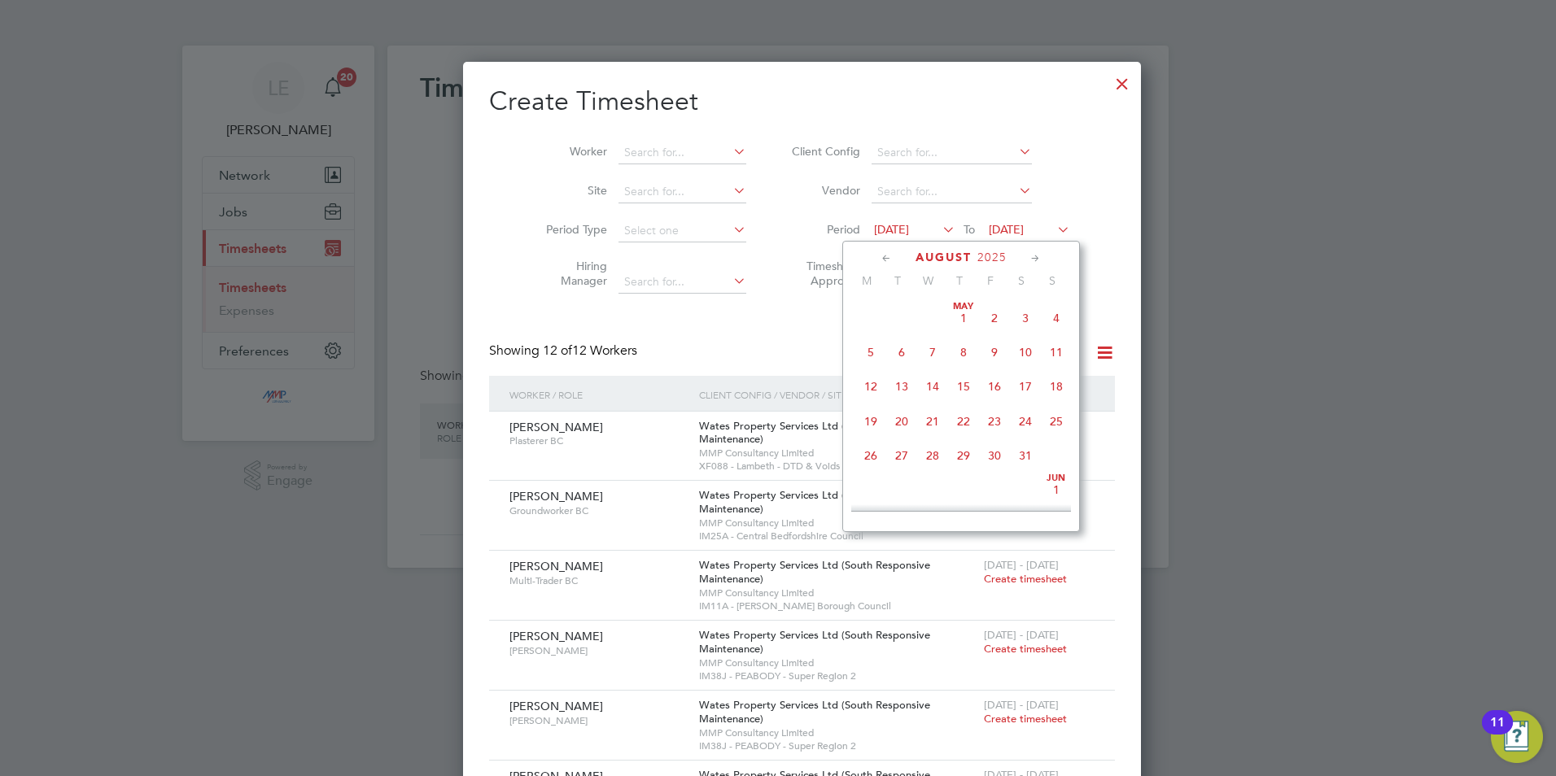
scroll to position [563, 0]
click at [1027, 385] on span "16" at bounding box center [1025, 372] width 31 height 31
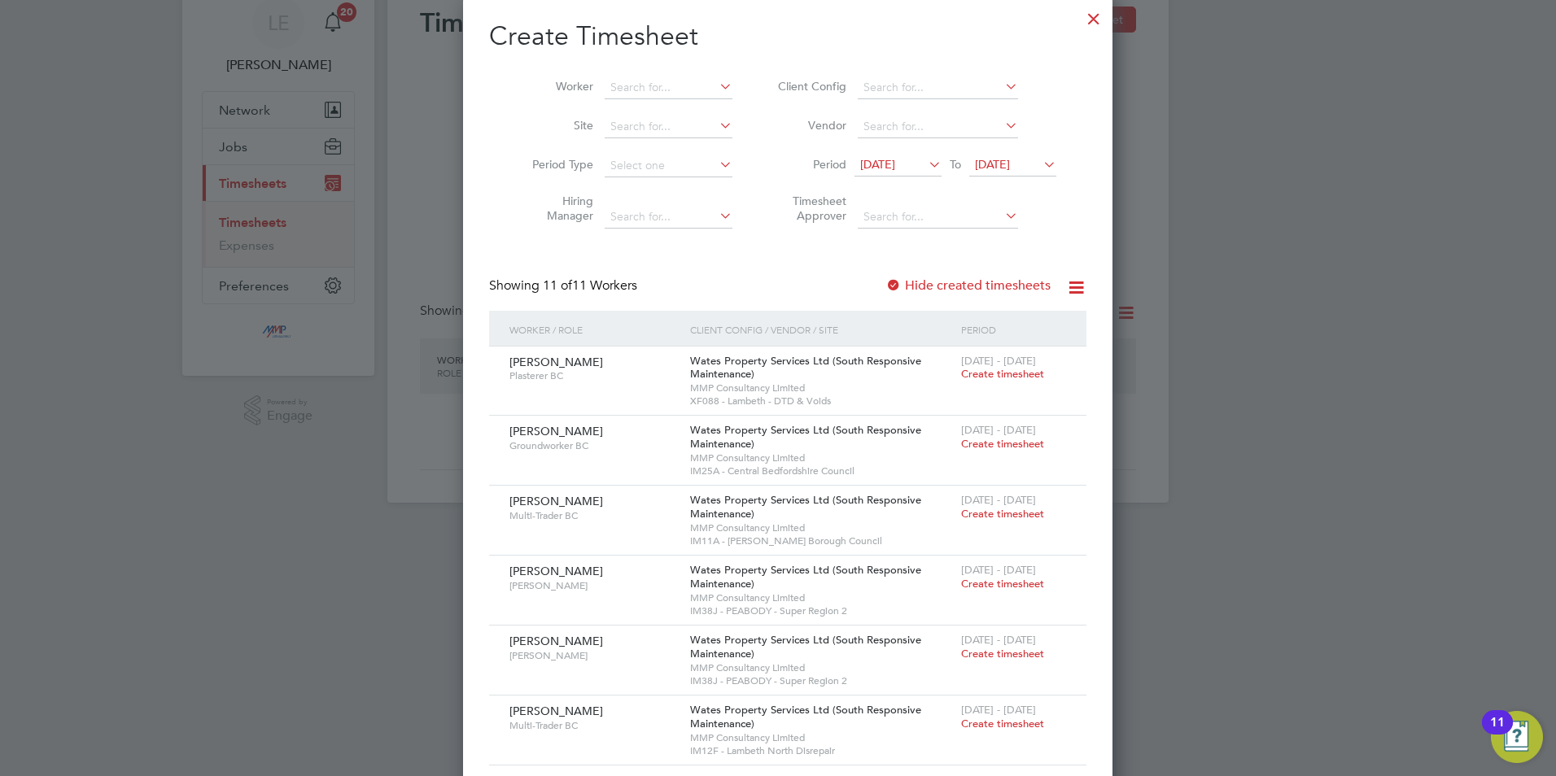
scroll to position [81, 0]
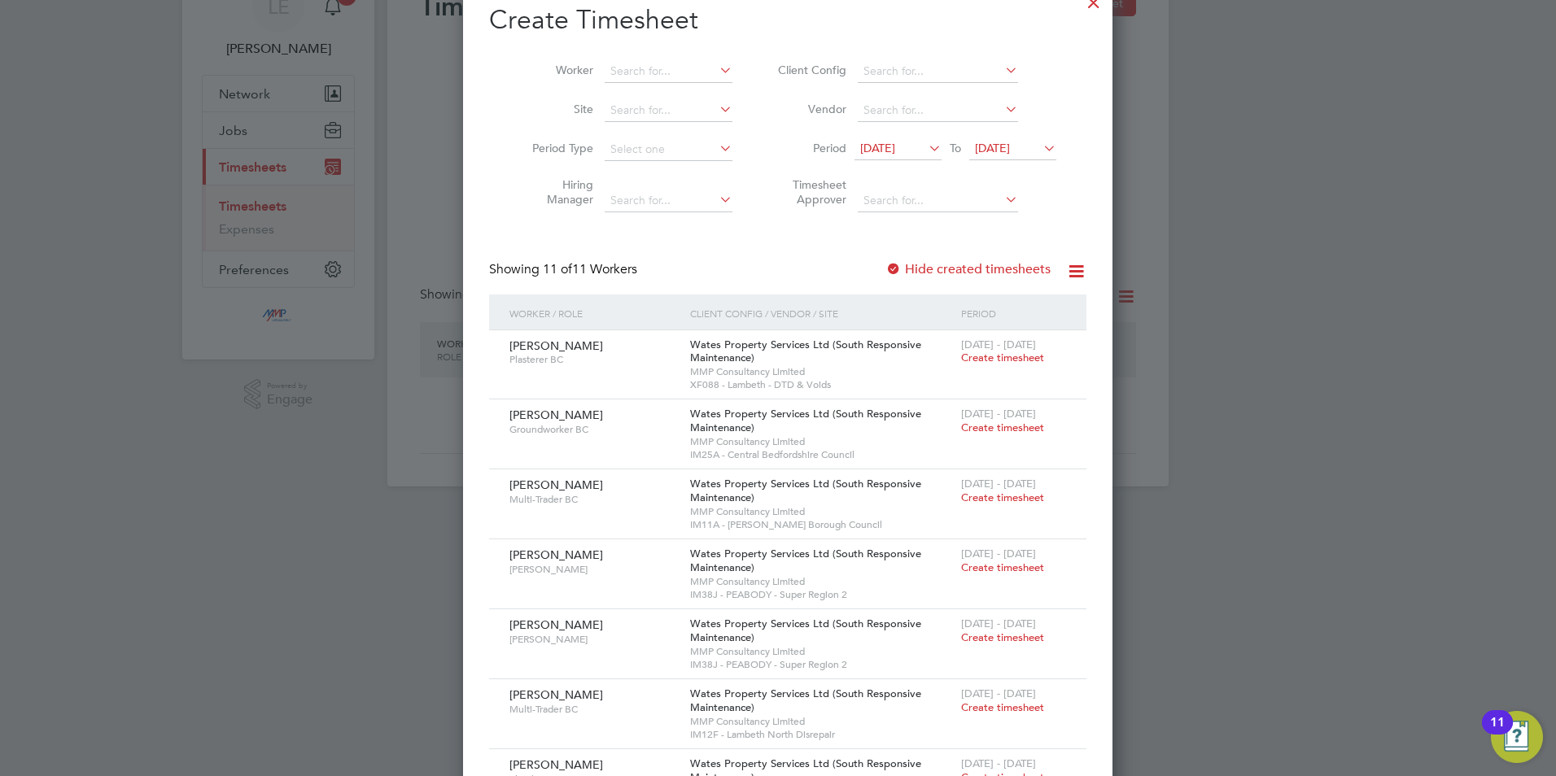
click at [885, 264] on div at bounding box center [893, 270] width 16 height 16
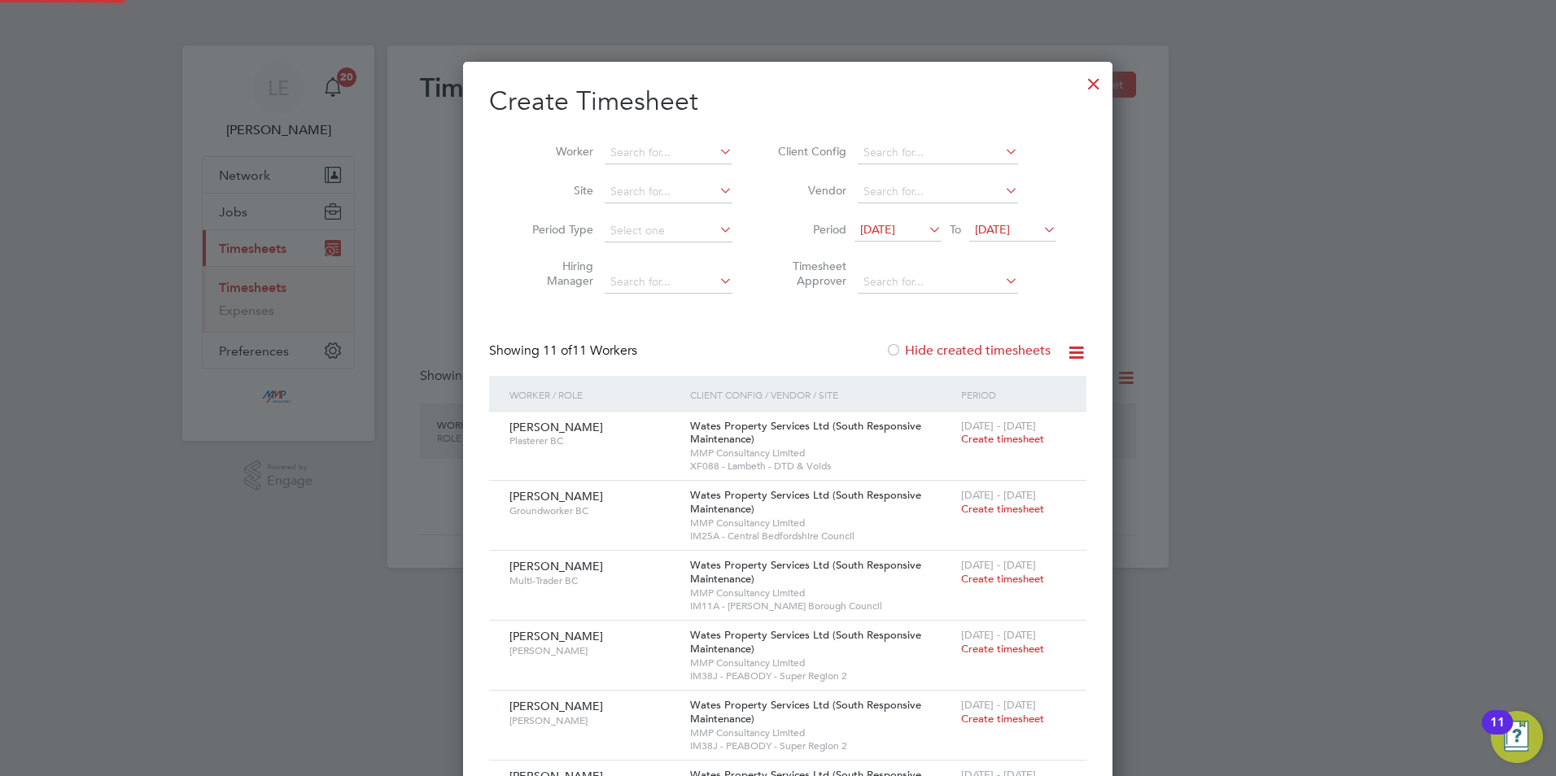
scroll to position [1152, 630]
click at [885, 348] on div at bounding box center [893, 351] width 16 height 16
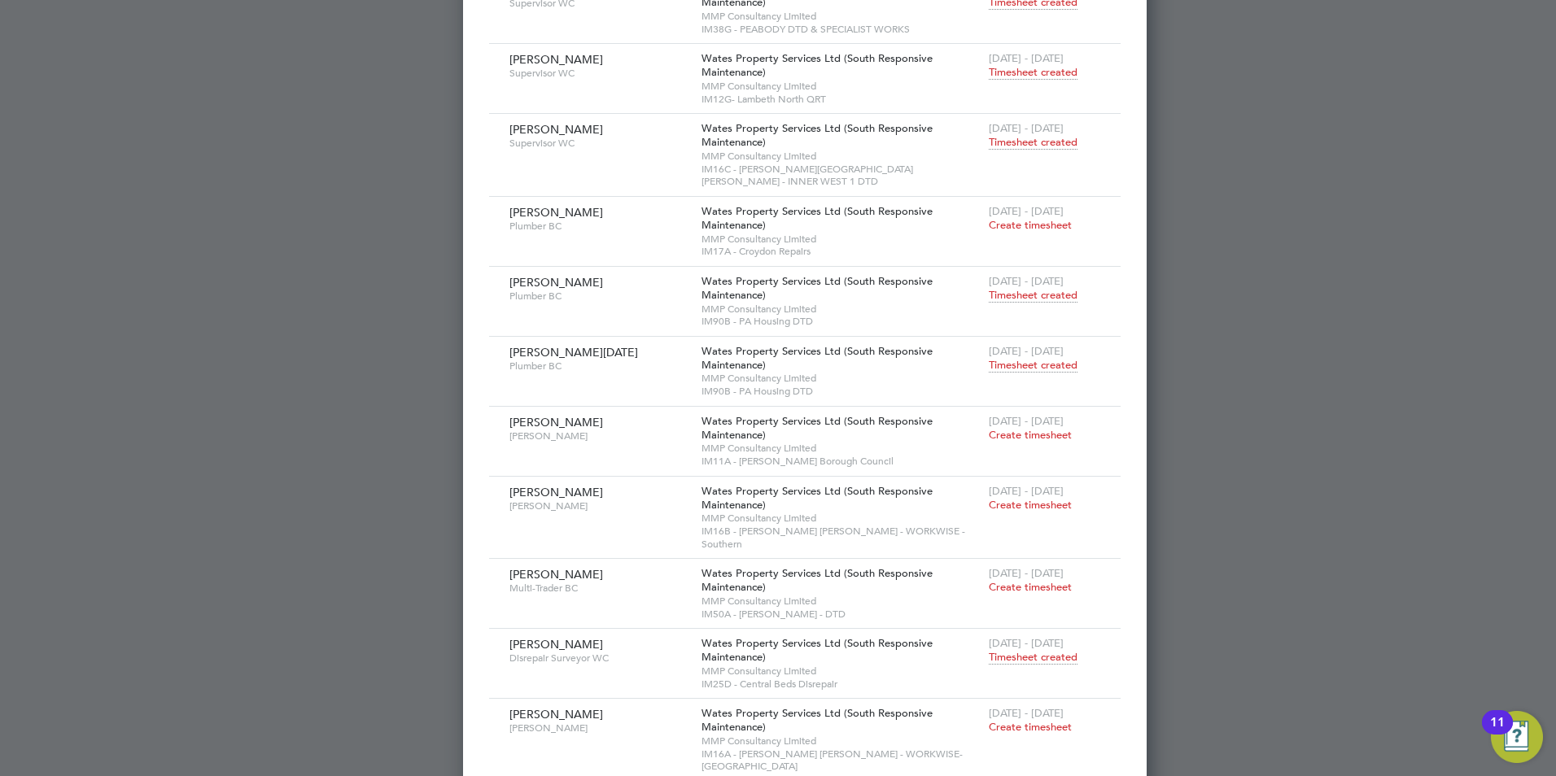
scroll to position [264, 0]
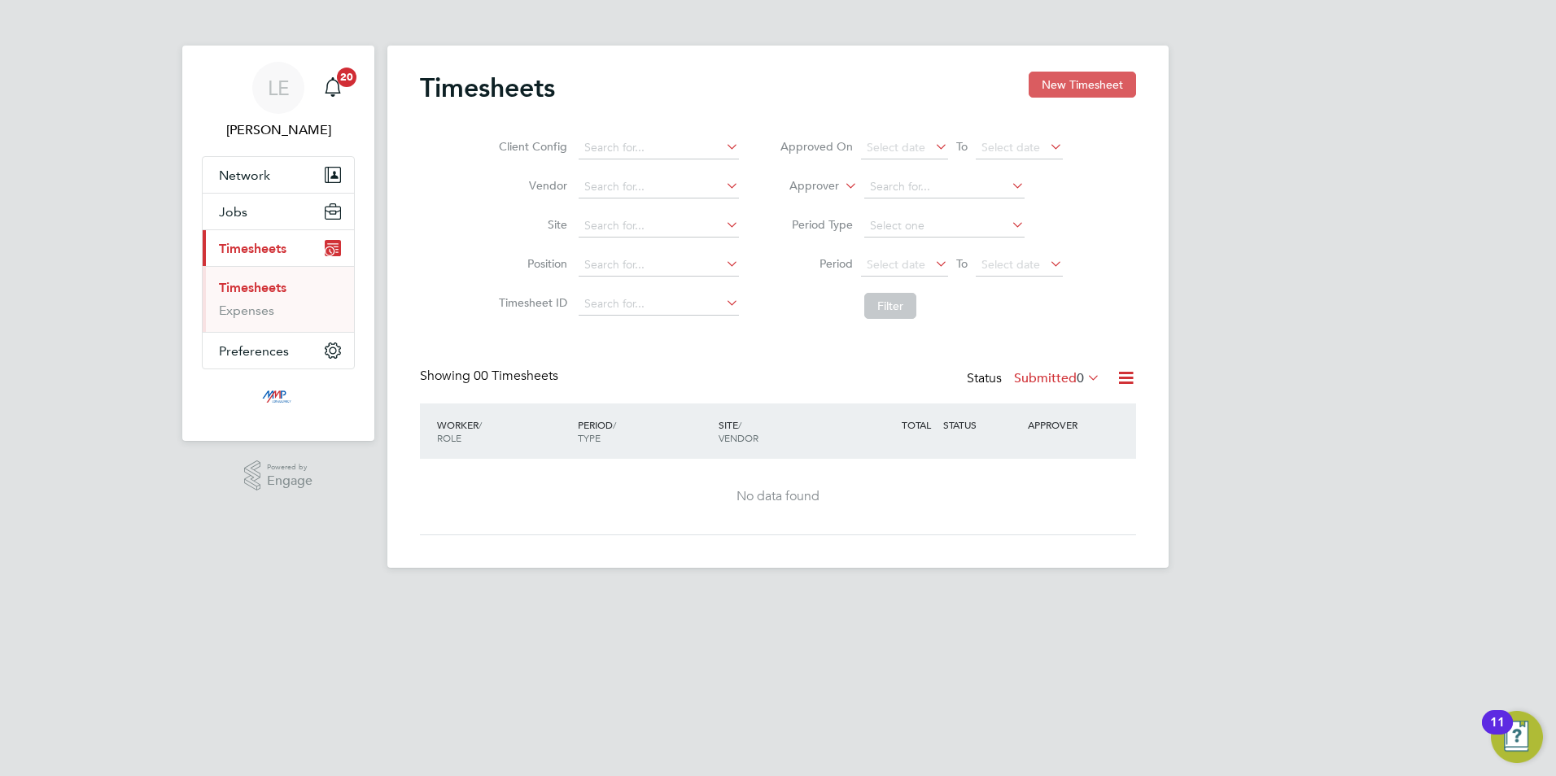
click at [1067, 81] on button "New Timesheet" at bounding box center [1082, 85] width 107 height 26
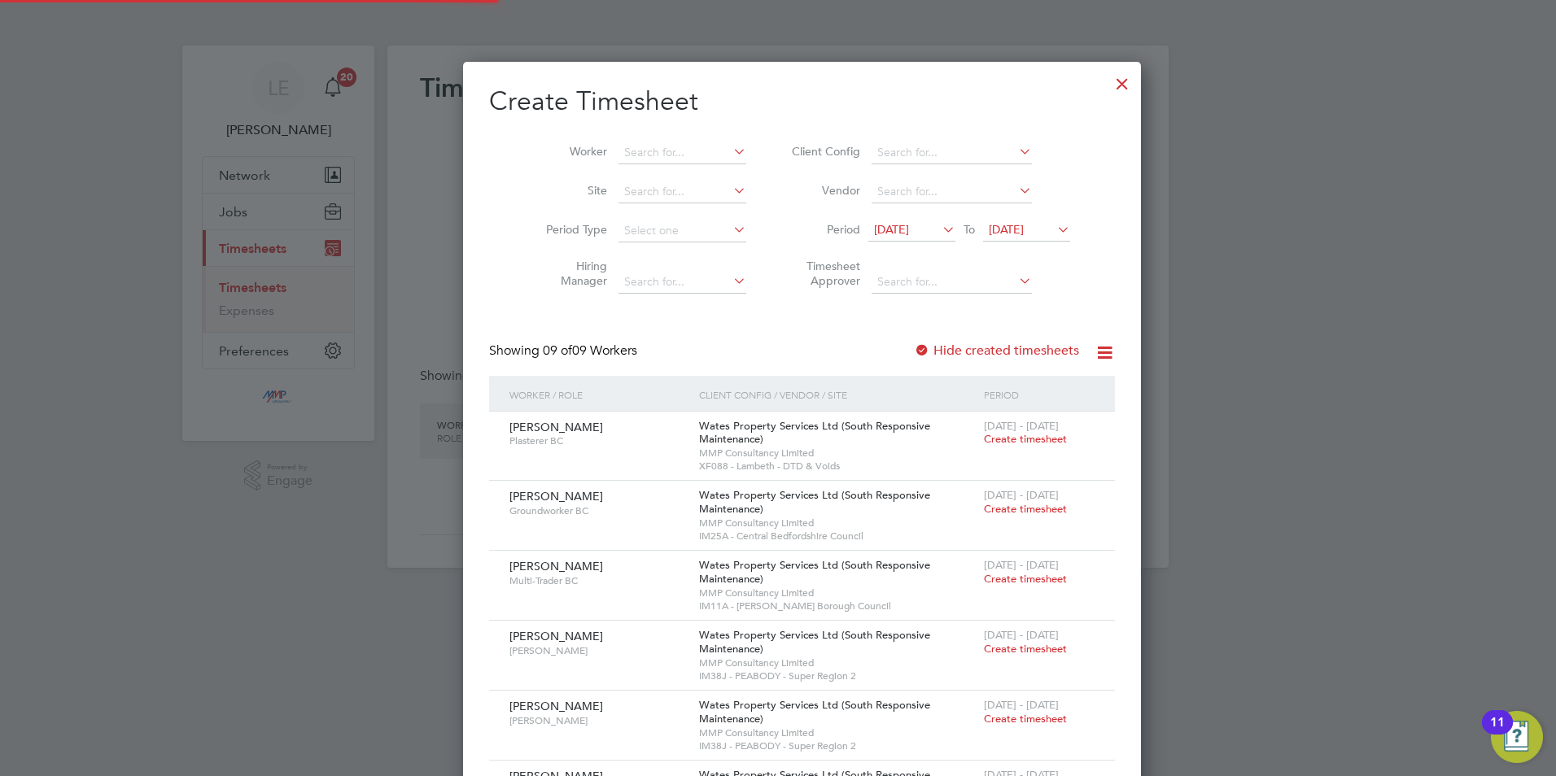
scroll to position [8, 8]
click at [897, 229] on span "[DATE]" at bounding box center [891, 229] width 35 height 15
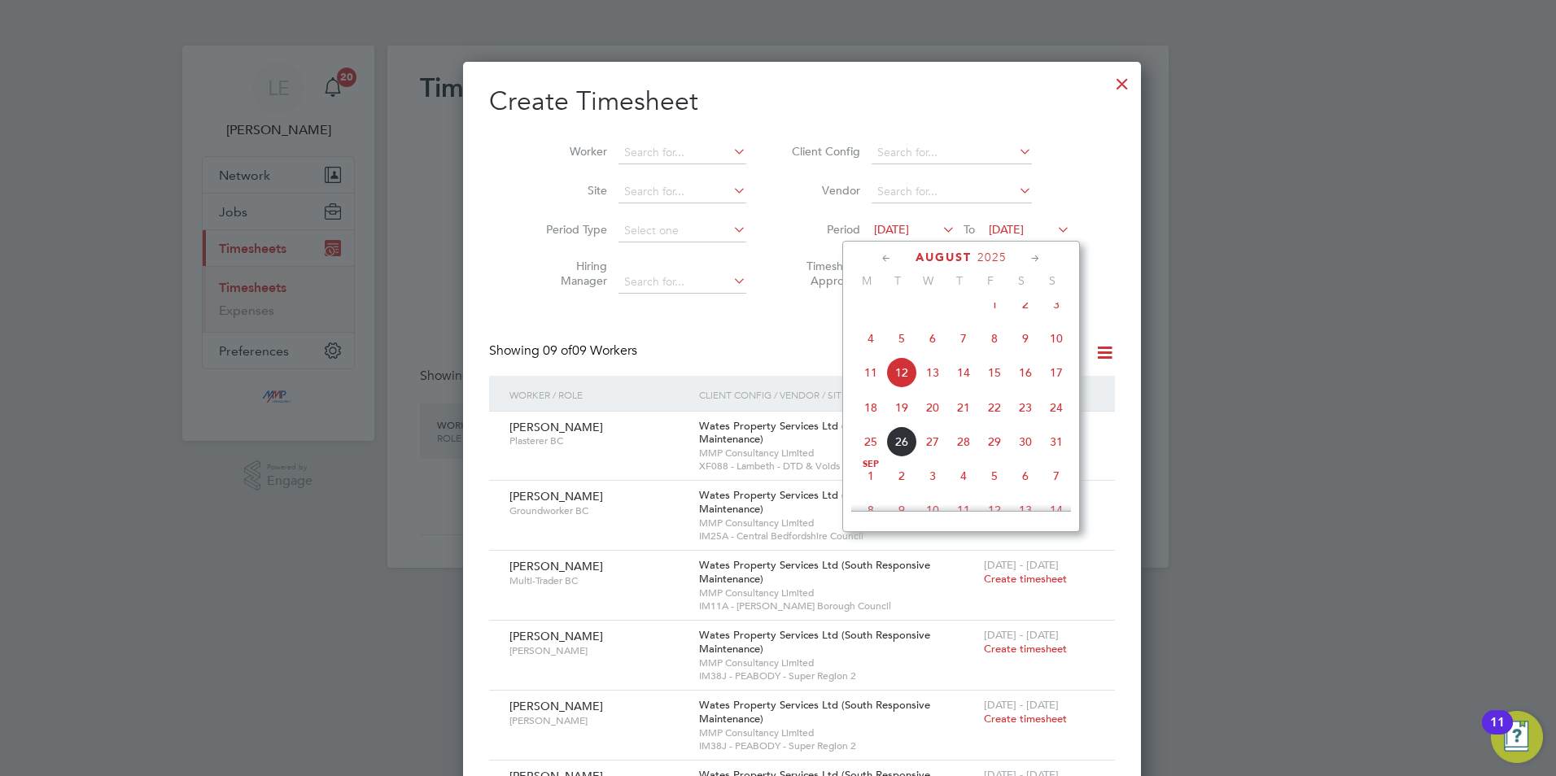
click at [1026, 386] on span "16" at bounding box center [1025, 372] width 31 height 31
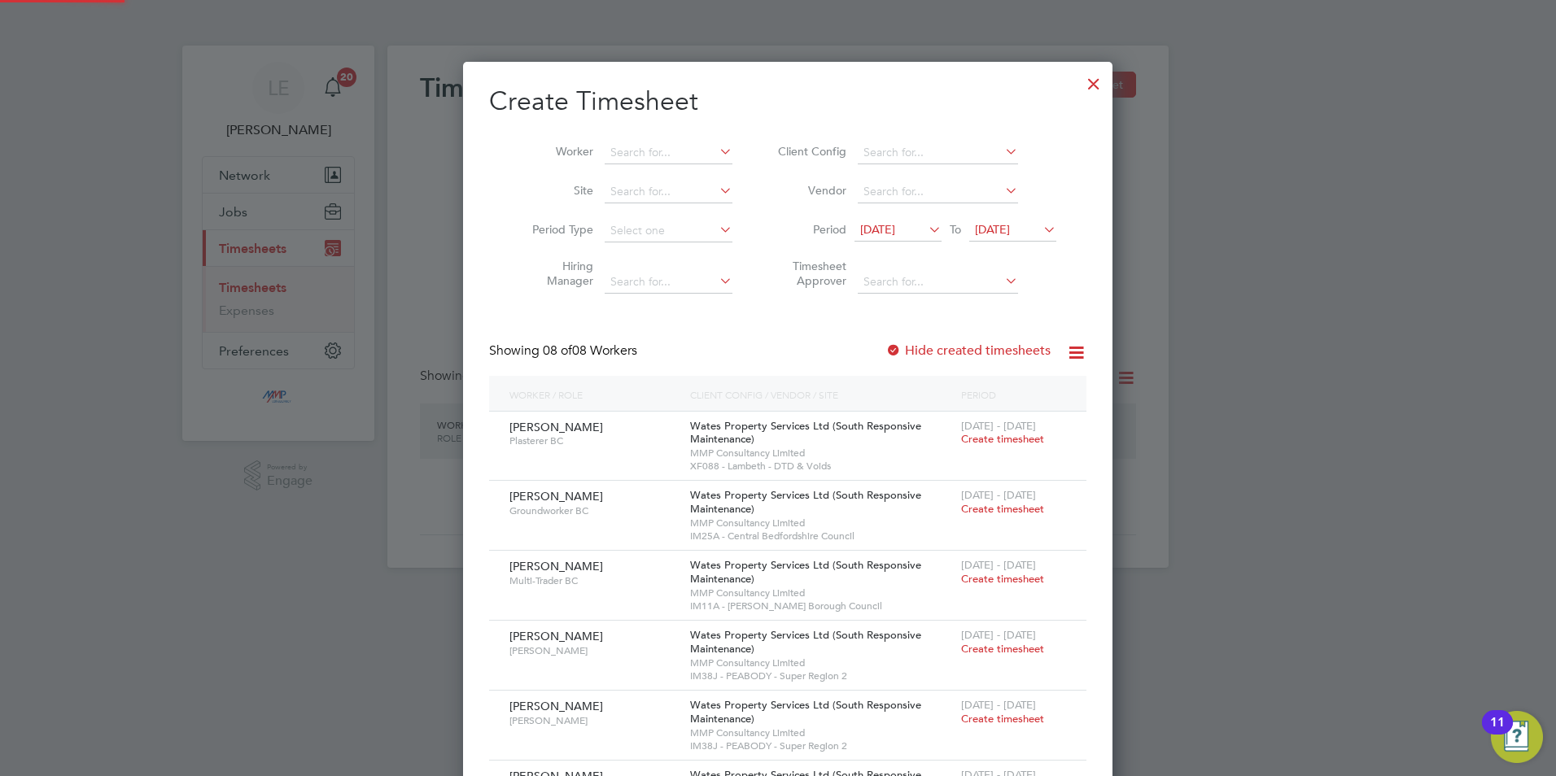
scroll to position [943, 630]
click at [865, 345] on div "Showing 08 of 08 Workers Hide created timesheets" at bounding box center [787, 359] width 597 height 33
click at [885, 345] on div at bounding box center [893, 351] width 16 height 16
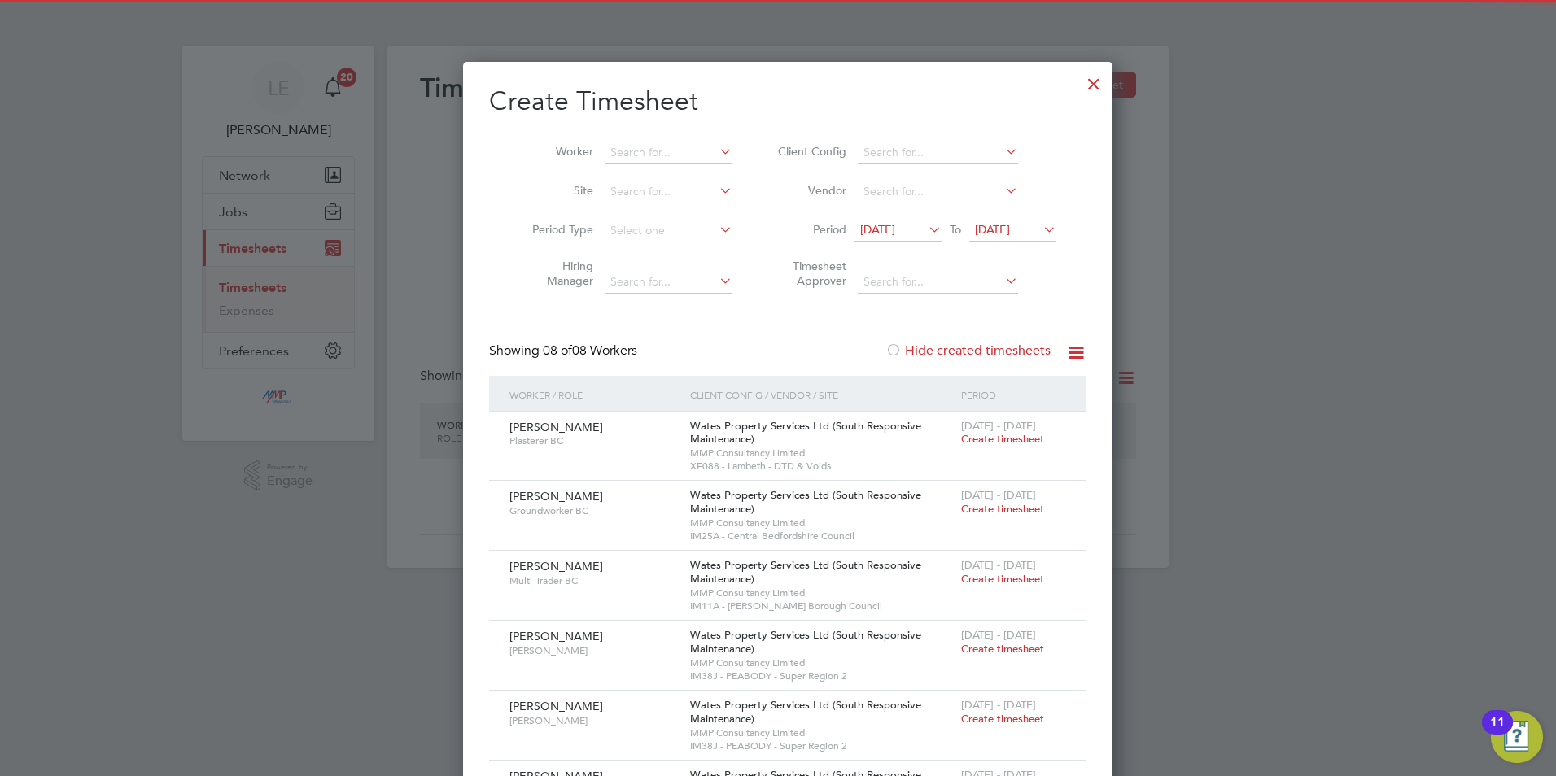
click at [885, 345] on div at bounding box center [893, 351] width 16 height 16
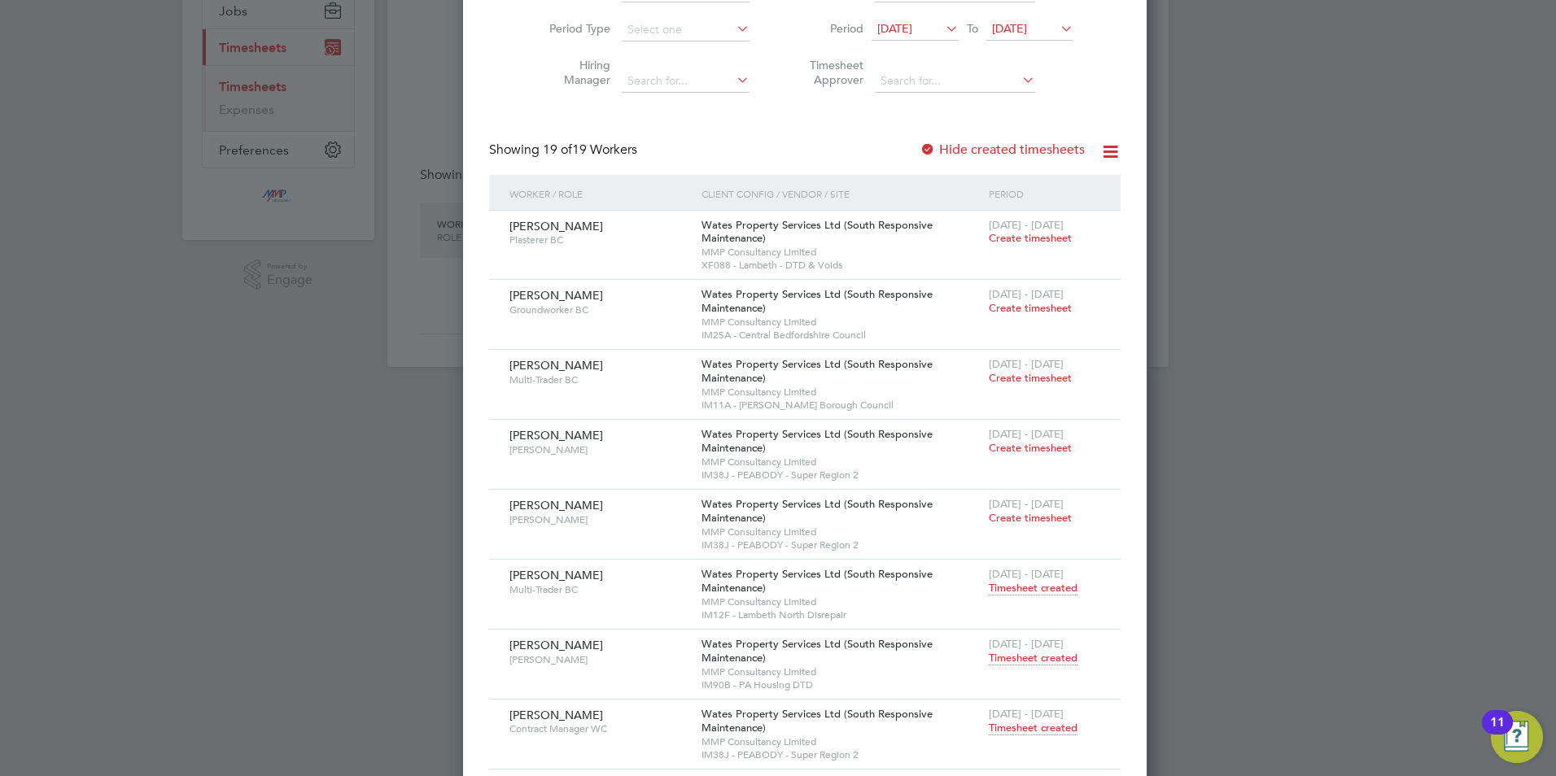
scroll to position [183, 0]
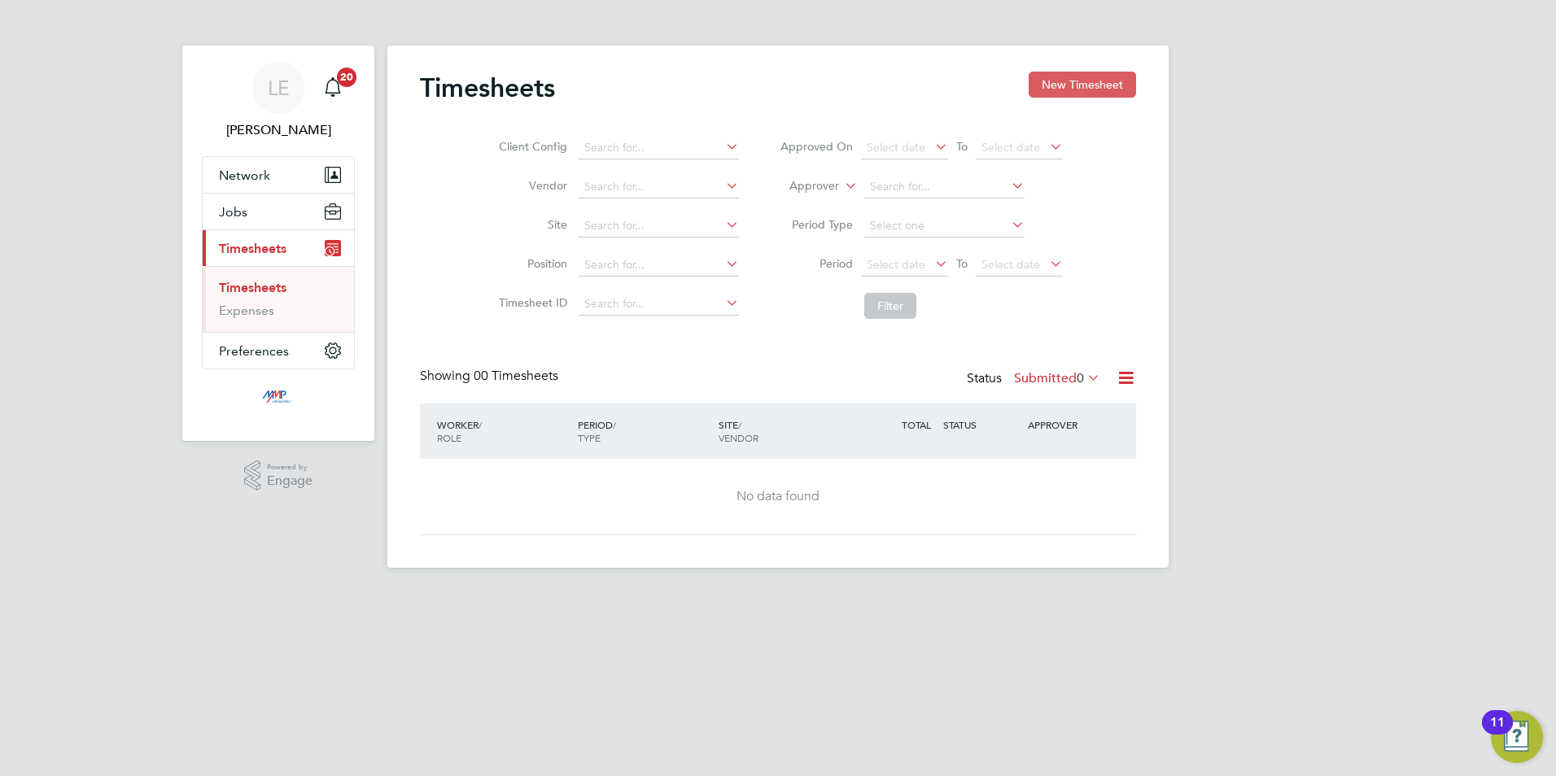
click at [1072, 76] on button "New Timesheet" at bounding box center [1082, 85] width 107 height 26
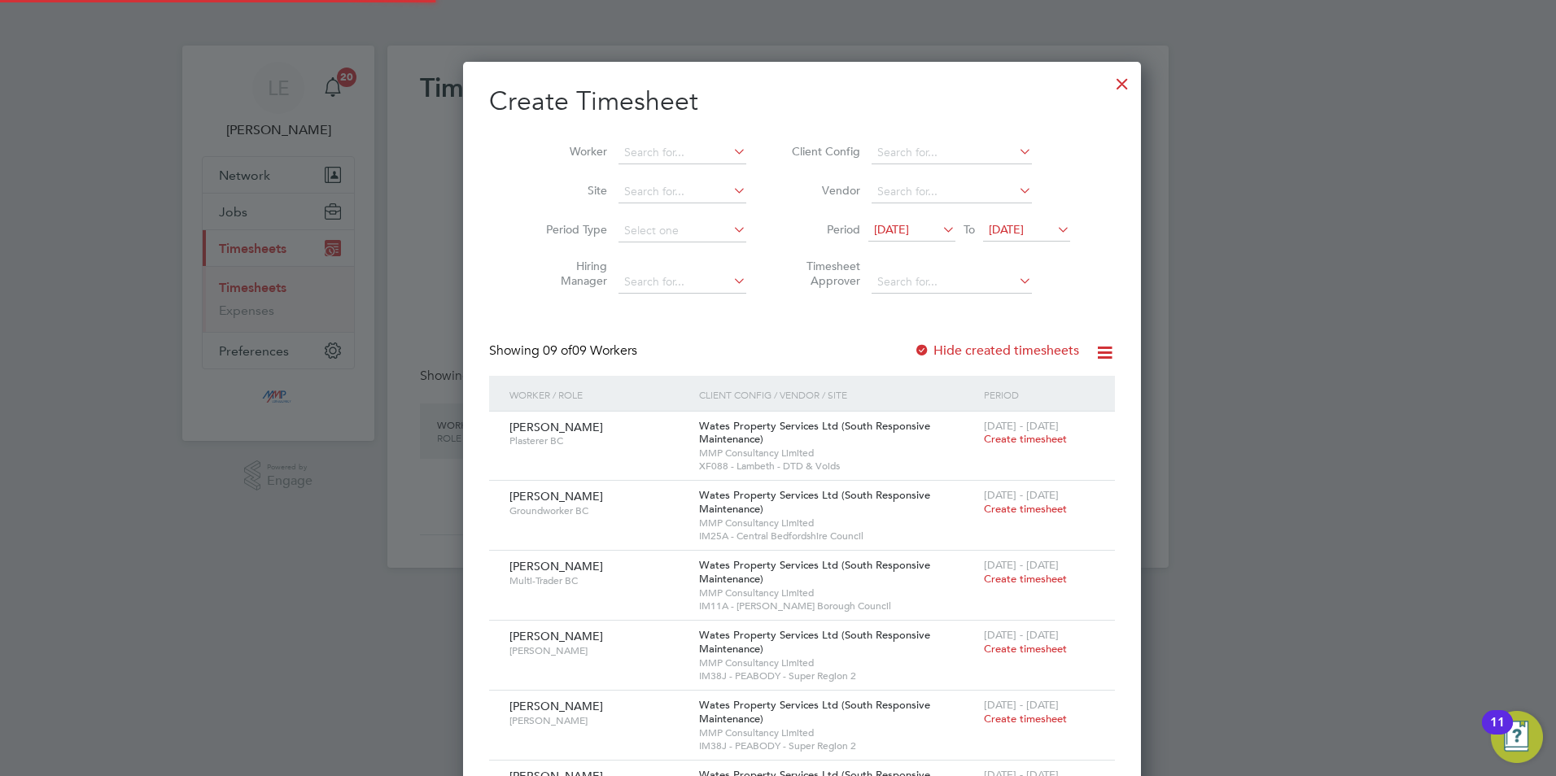
scroll to position [1012, 630]
click at [900, 228] on span "[DATE]" at bounding box center [891, 229] width 35 height 15
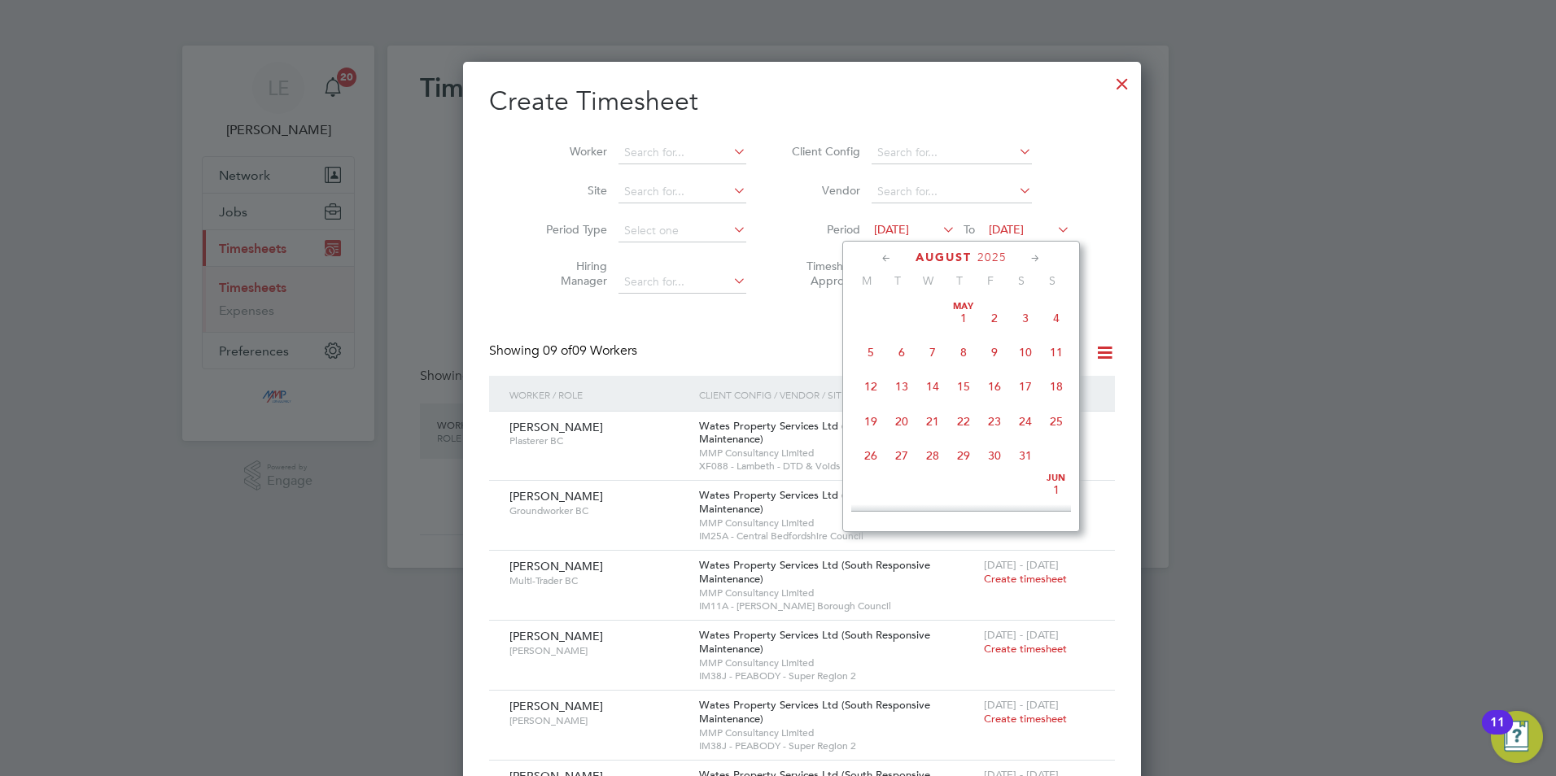
scroll to position [563, 0]
click at [1014, 377] on span "16" at bounding box center [1025, 372] width 31 height 31
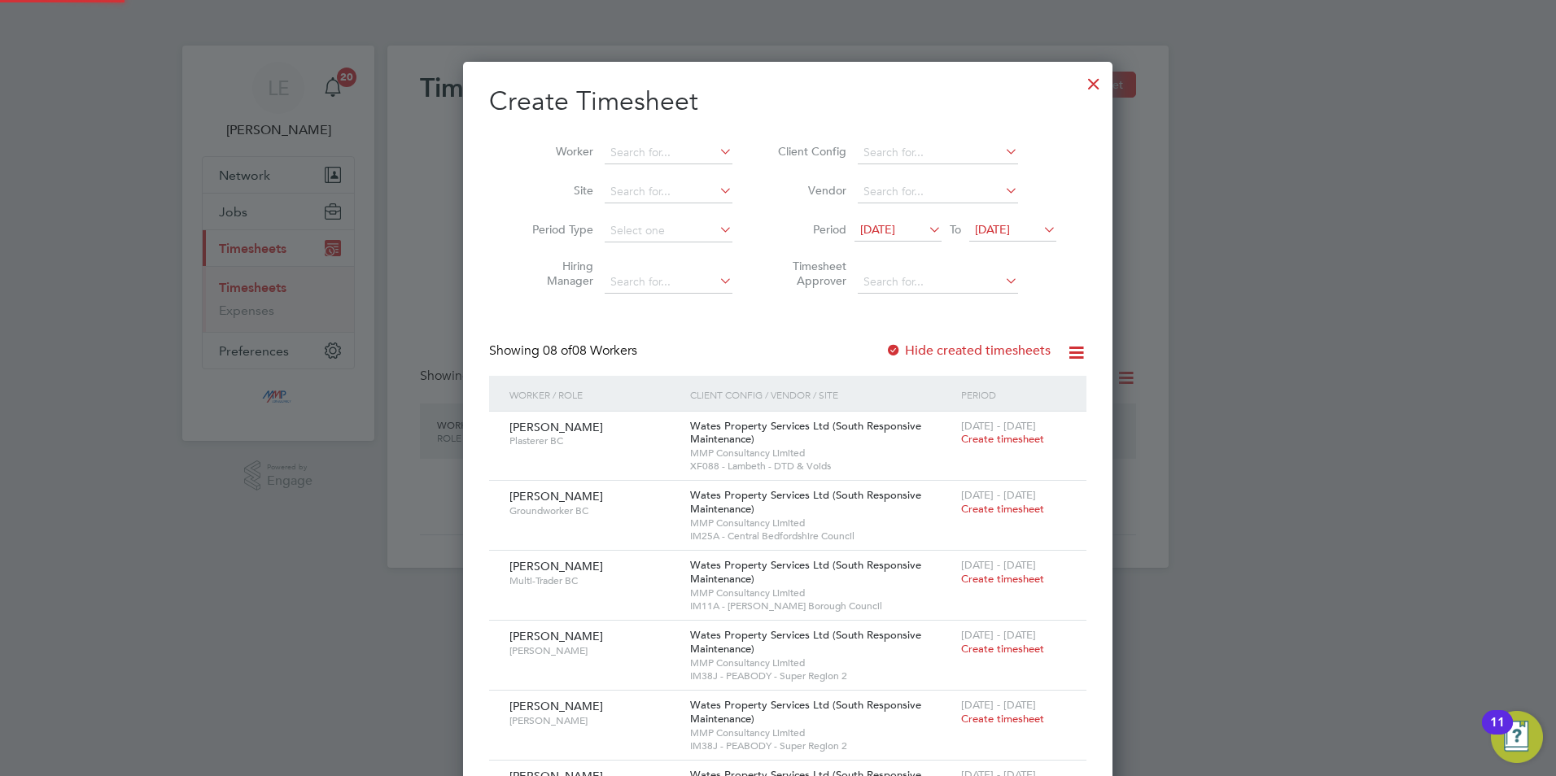
scroll to position [943, 630]
click at [885, 344] on div at bounding box center [893, 351] width 16 height 16
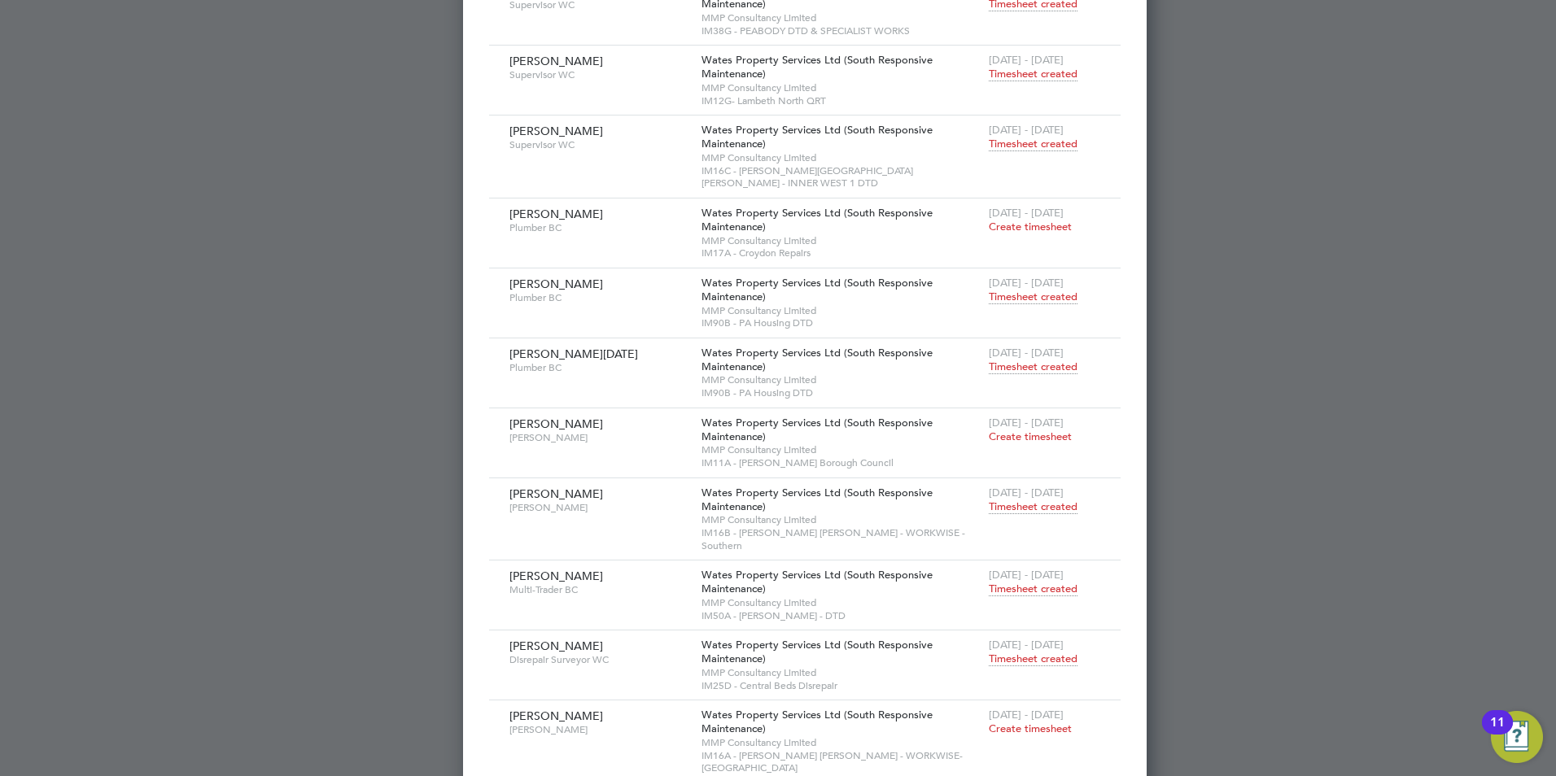
scroll to position [997, 0]
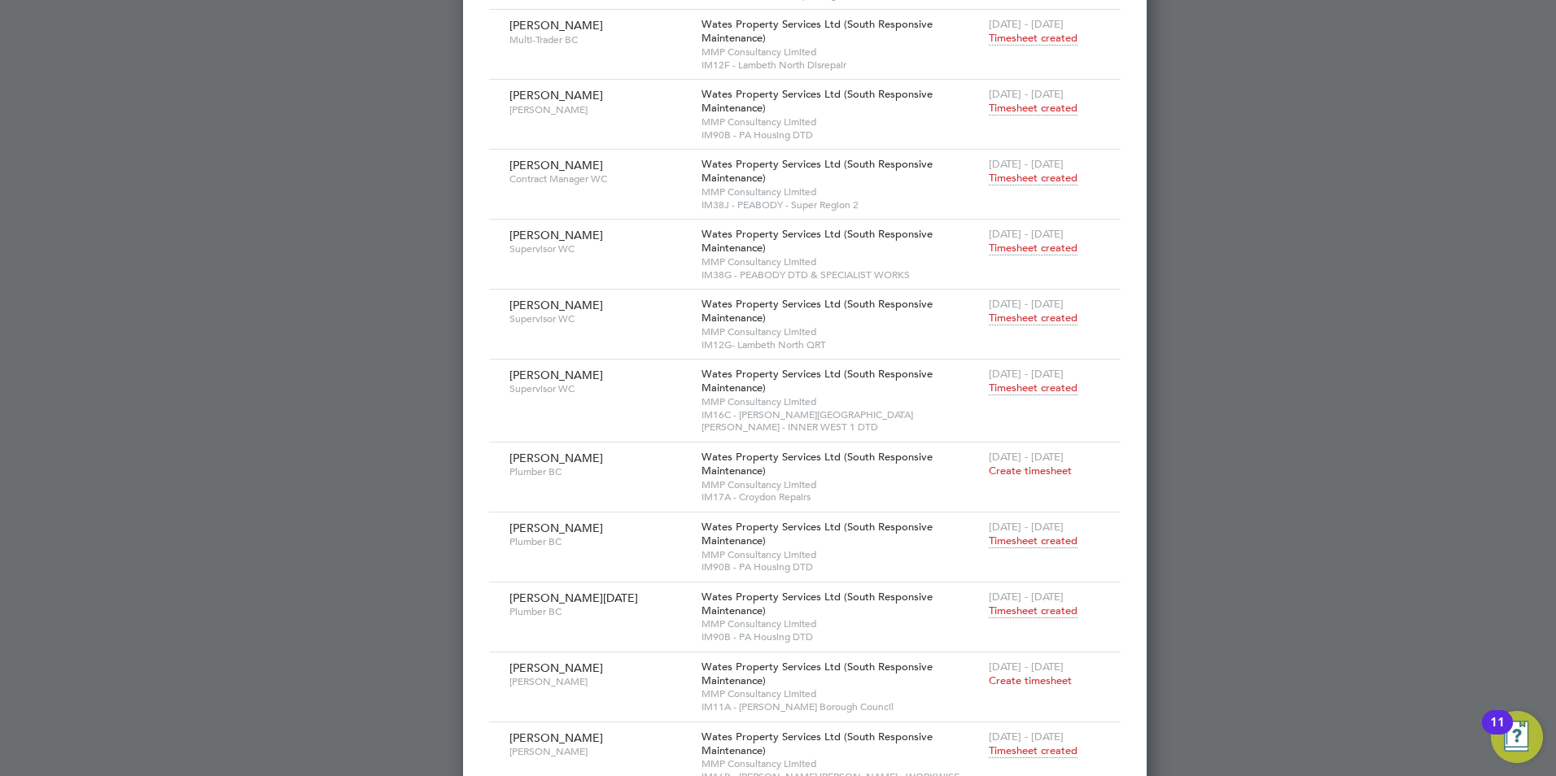
scroll to position [753, 0]
